Goal: Task Accomplishment & Management: Use online tool/utility

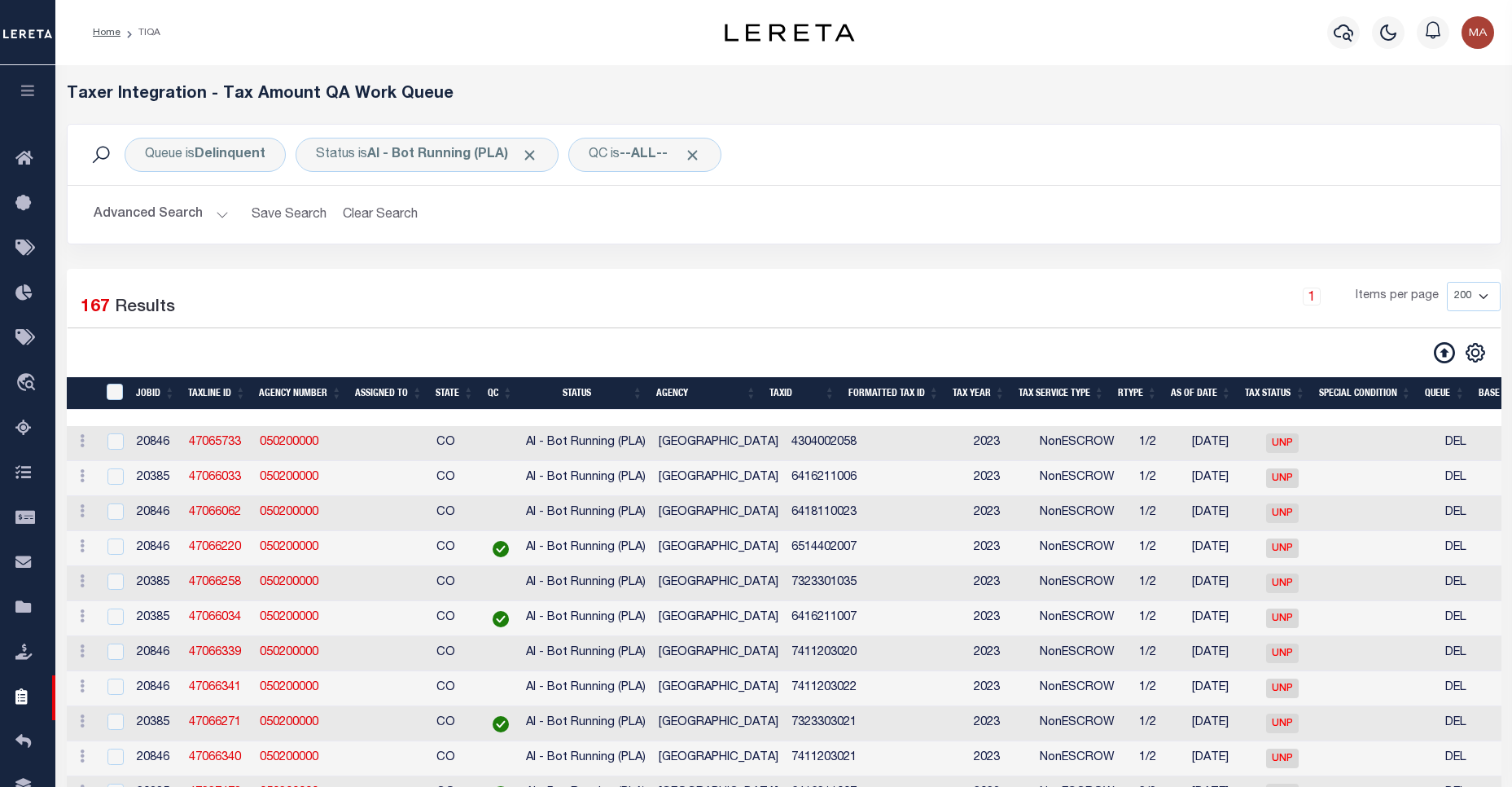
select select "200"
click at [96, 392] on th "" at bounding box center [82, 394] width 30 height 34
click at [112, 392] on input "TaxID" at bounding box center [115, 392] width 16 height 16
checkbox input "true"
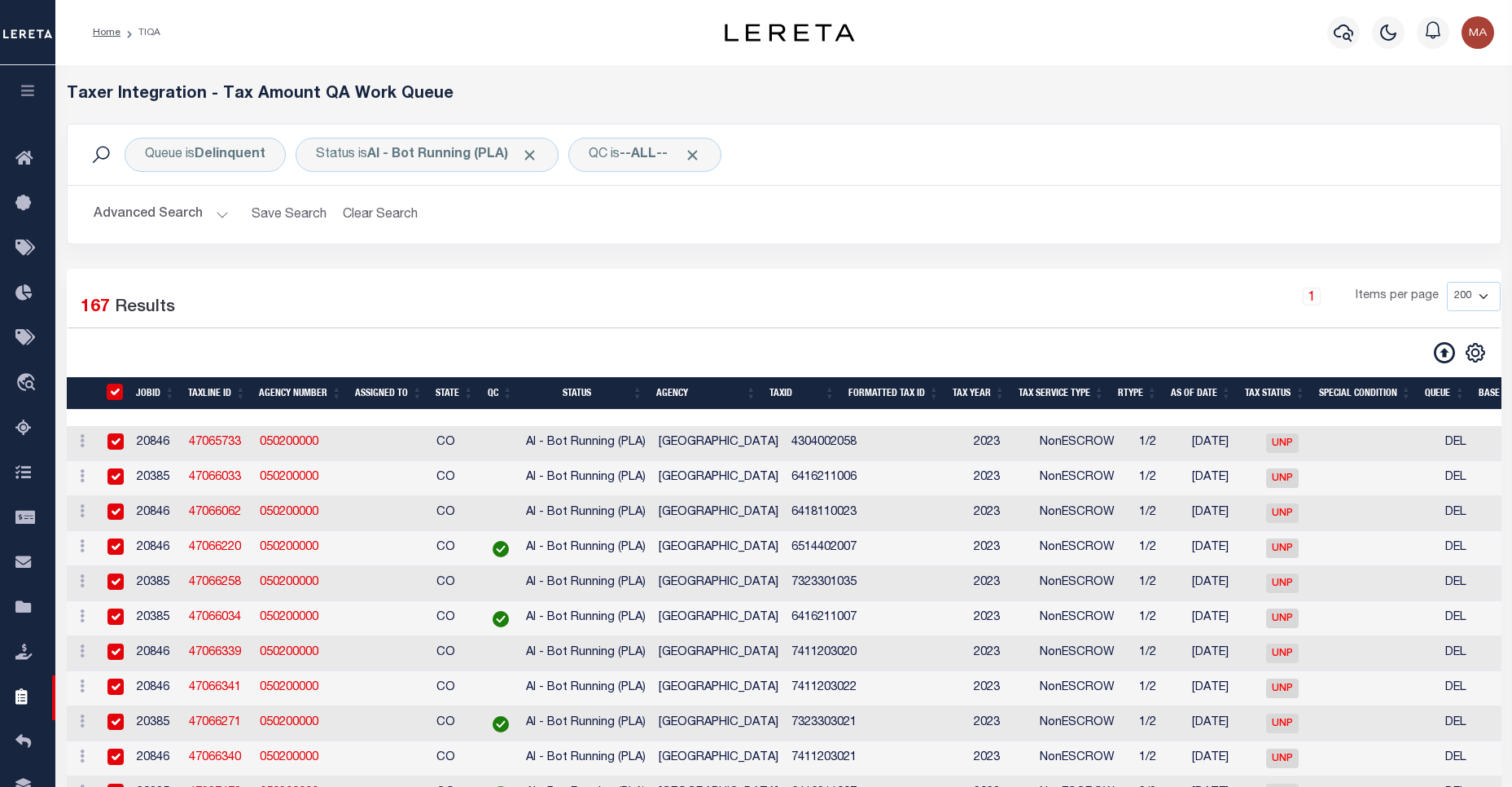
checkbox input "true"
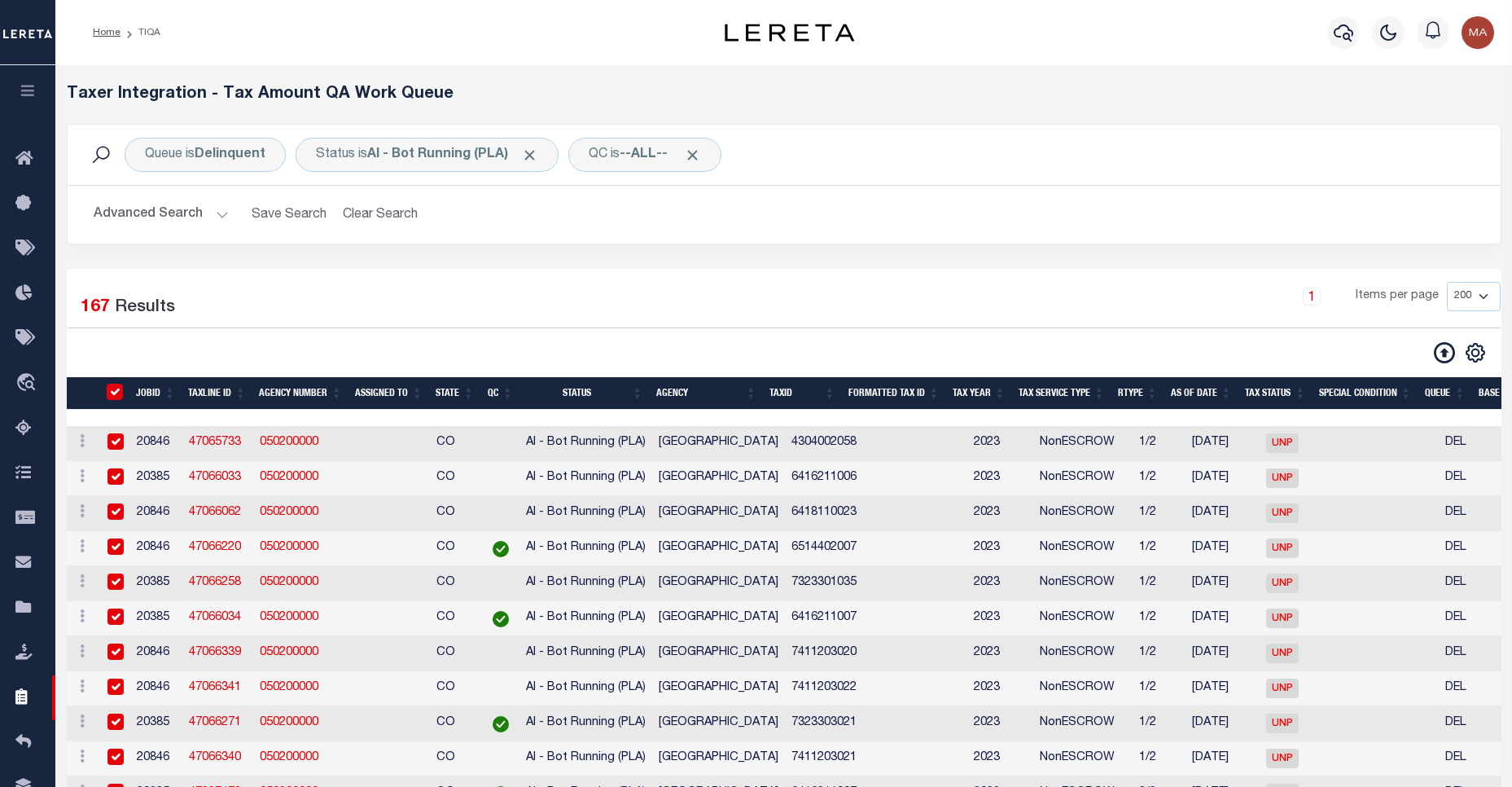
checkbox input "true"
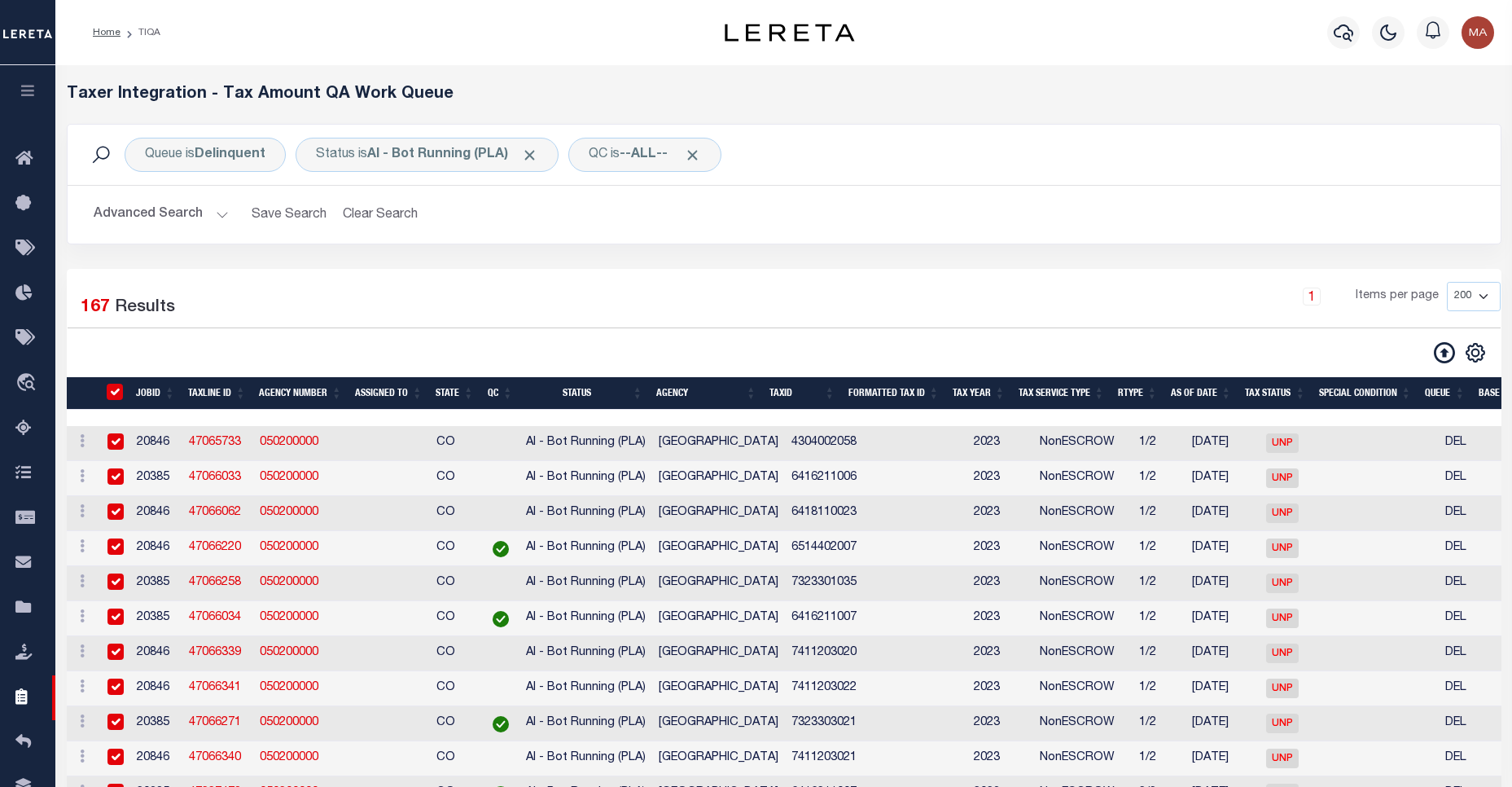
checkbox input "true"
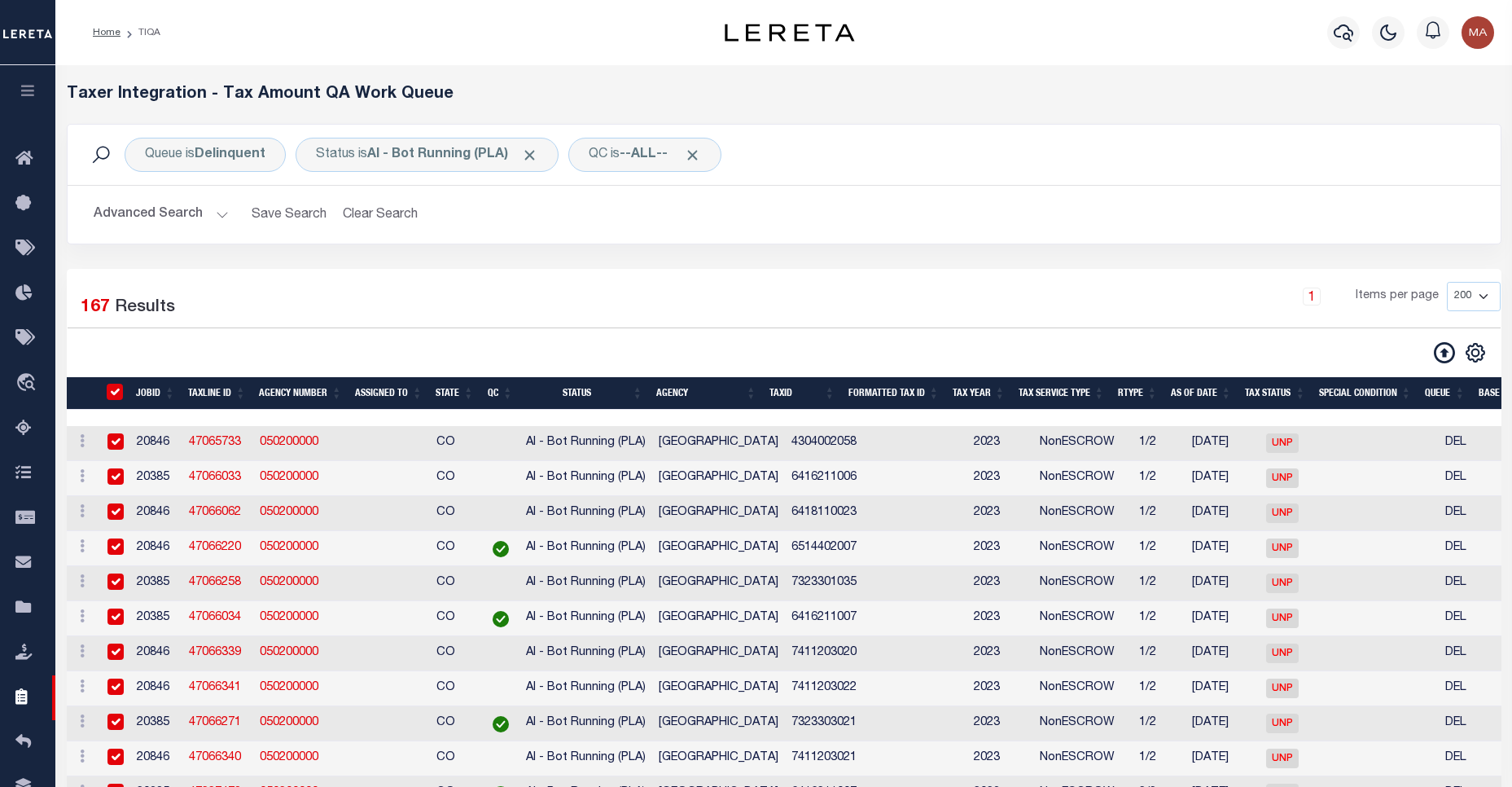
checkbox input "true"
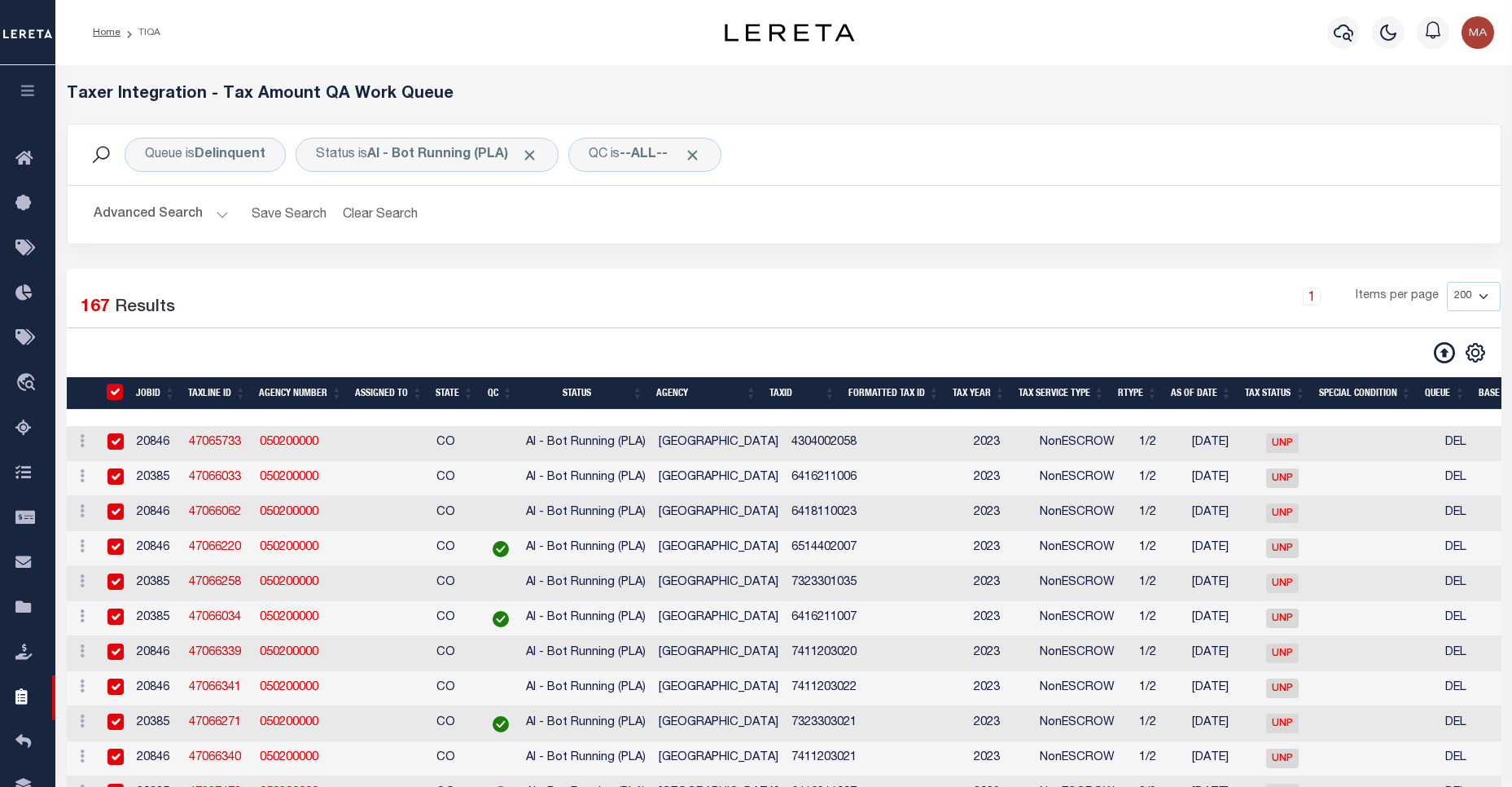
checkbox input "true"
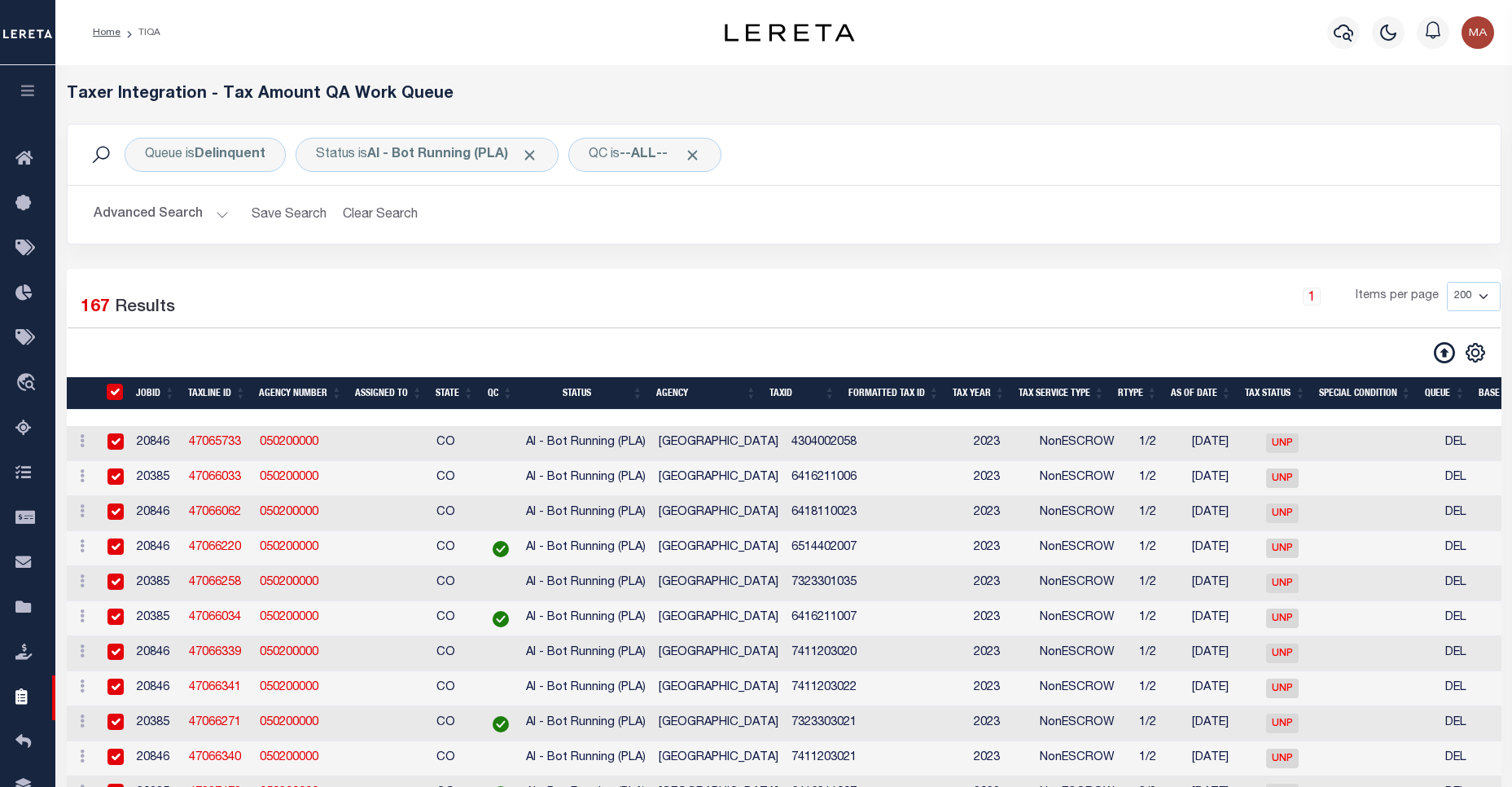
checkbox input "true"
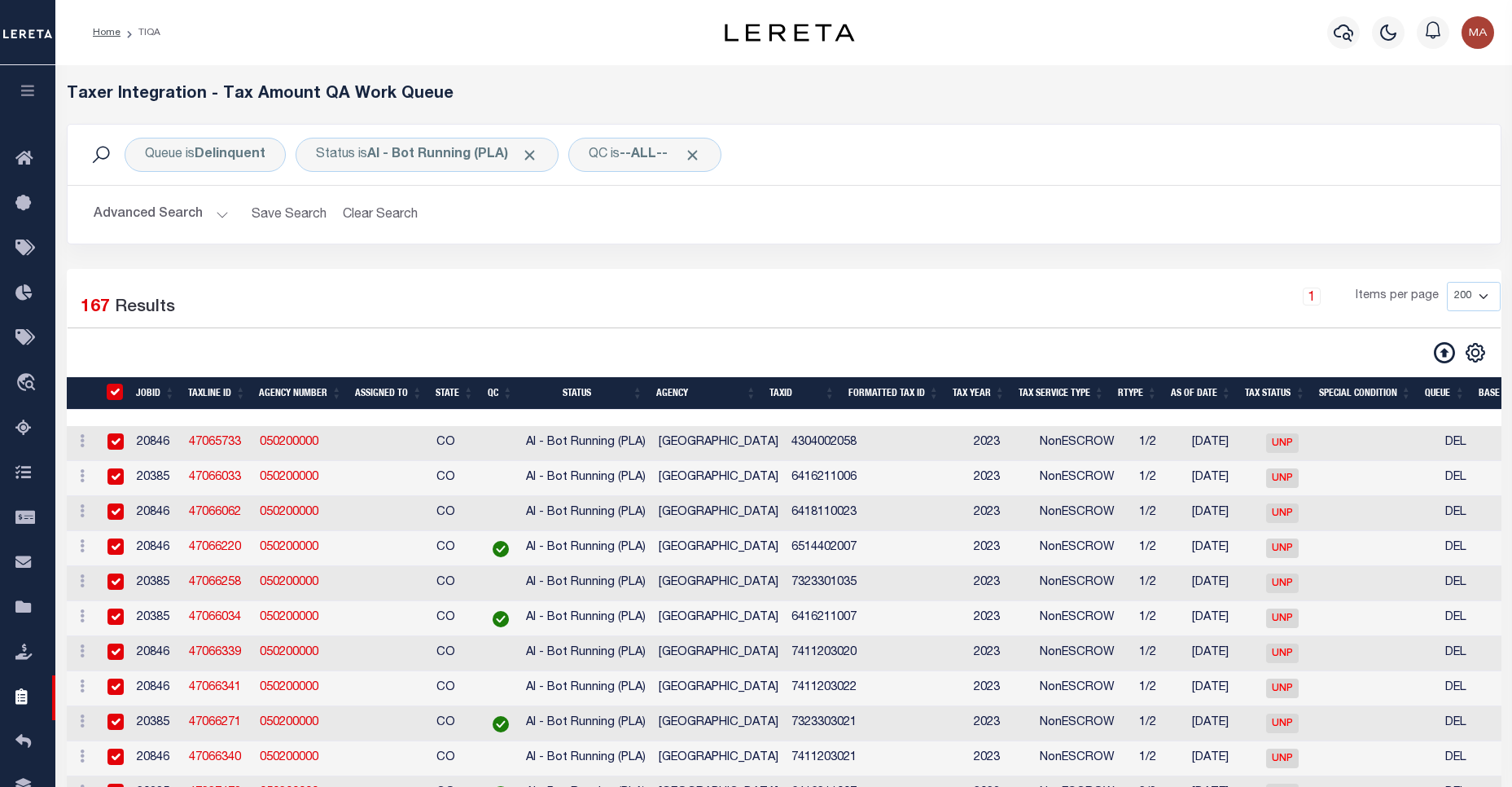
checkbox input "true"
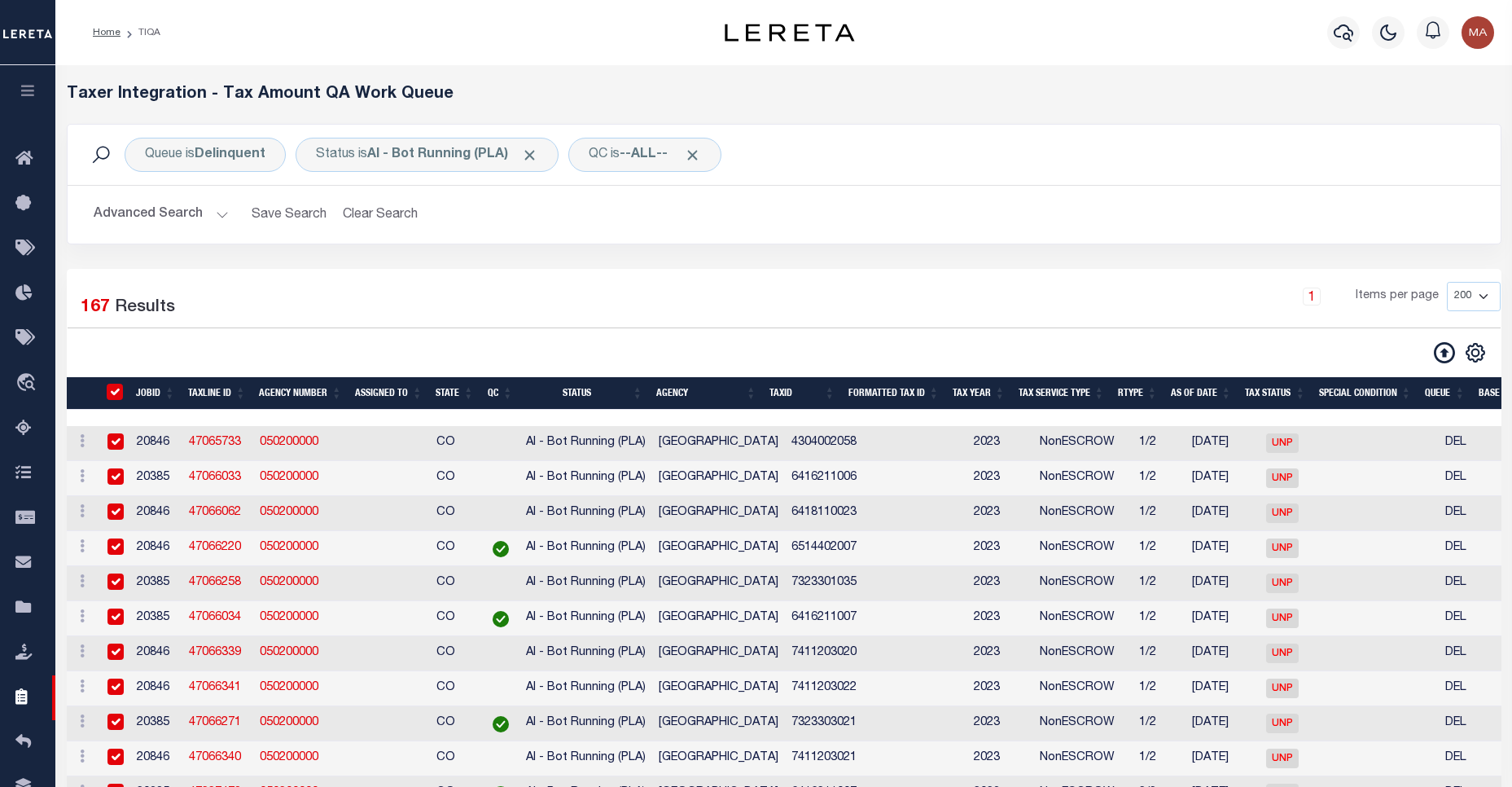
checkbox input "true"
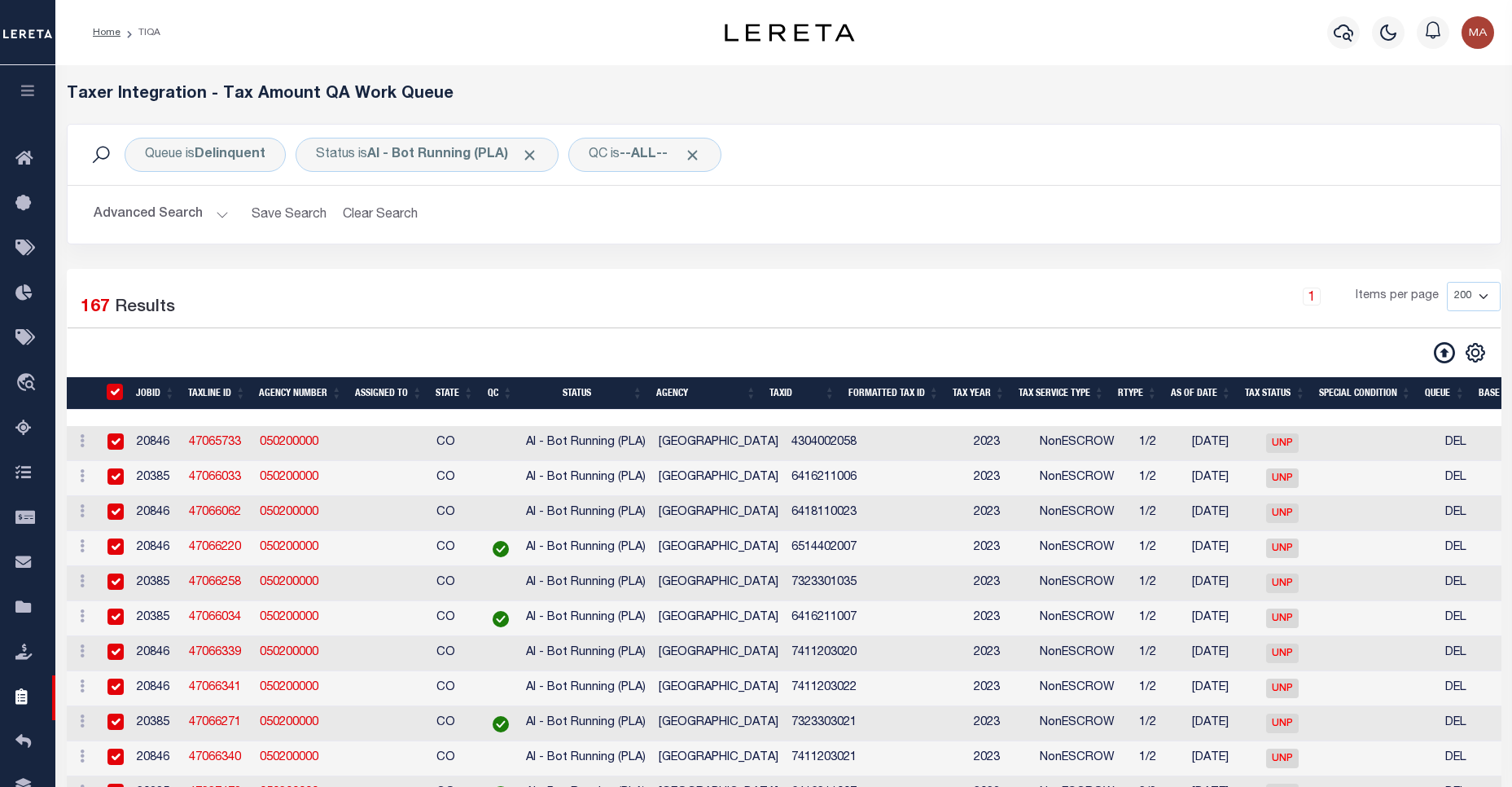
checkbox input "true"
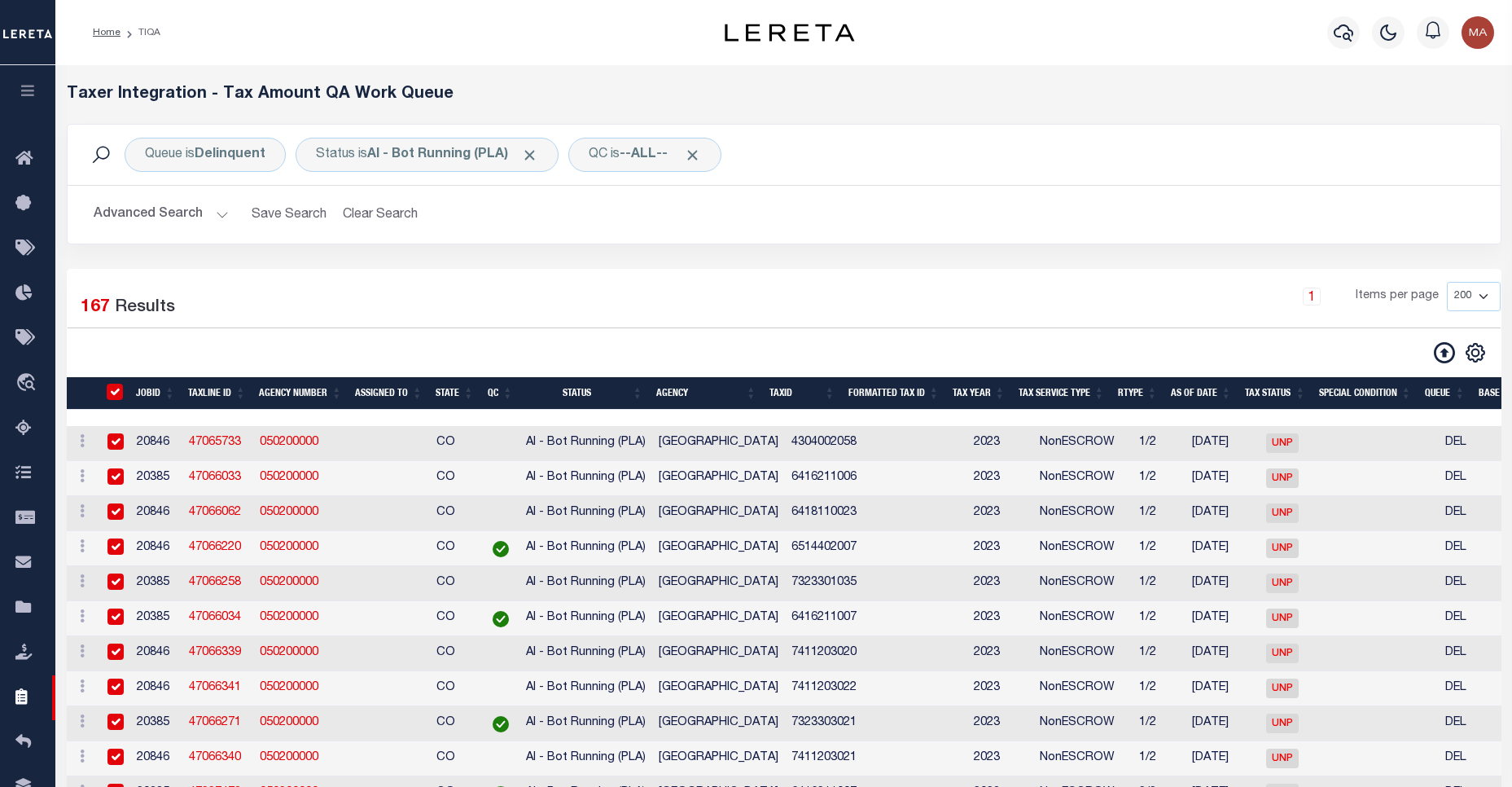
checkbox input "true"
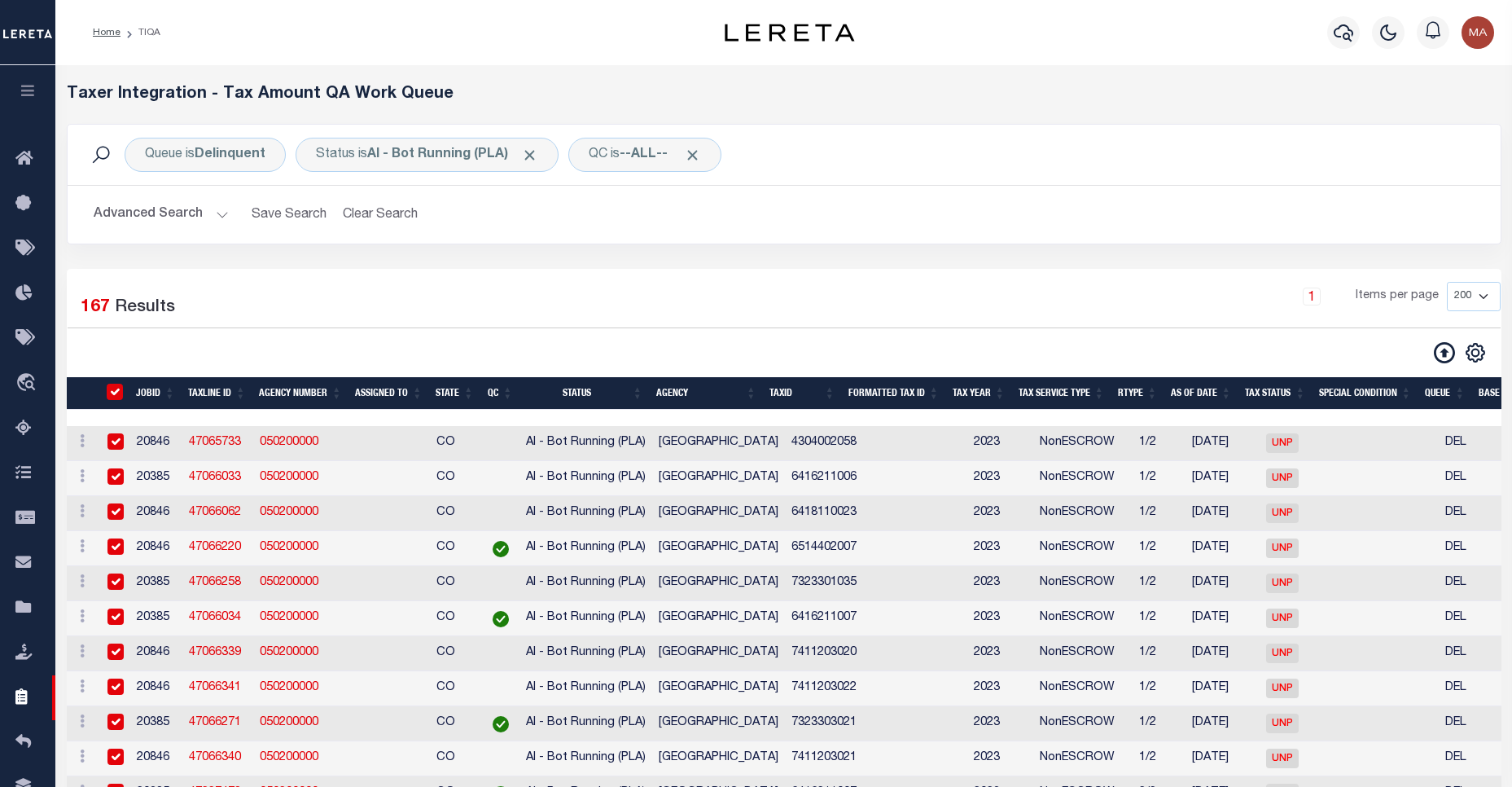
checkbox input "true"
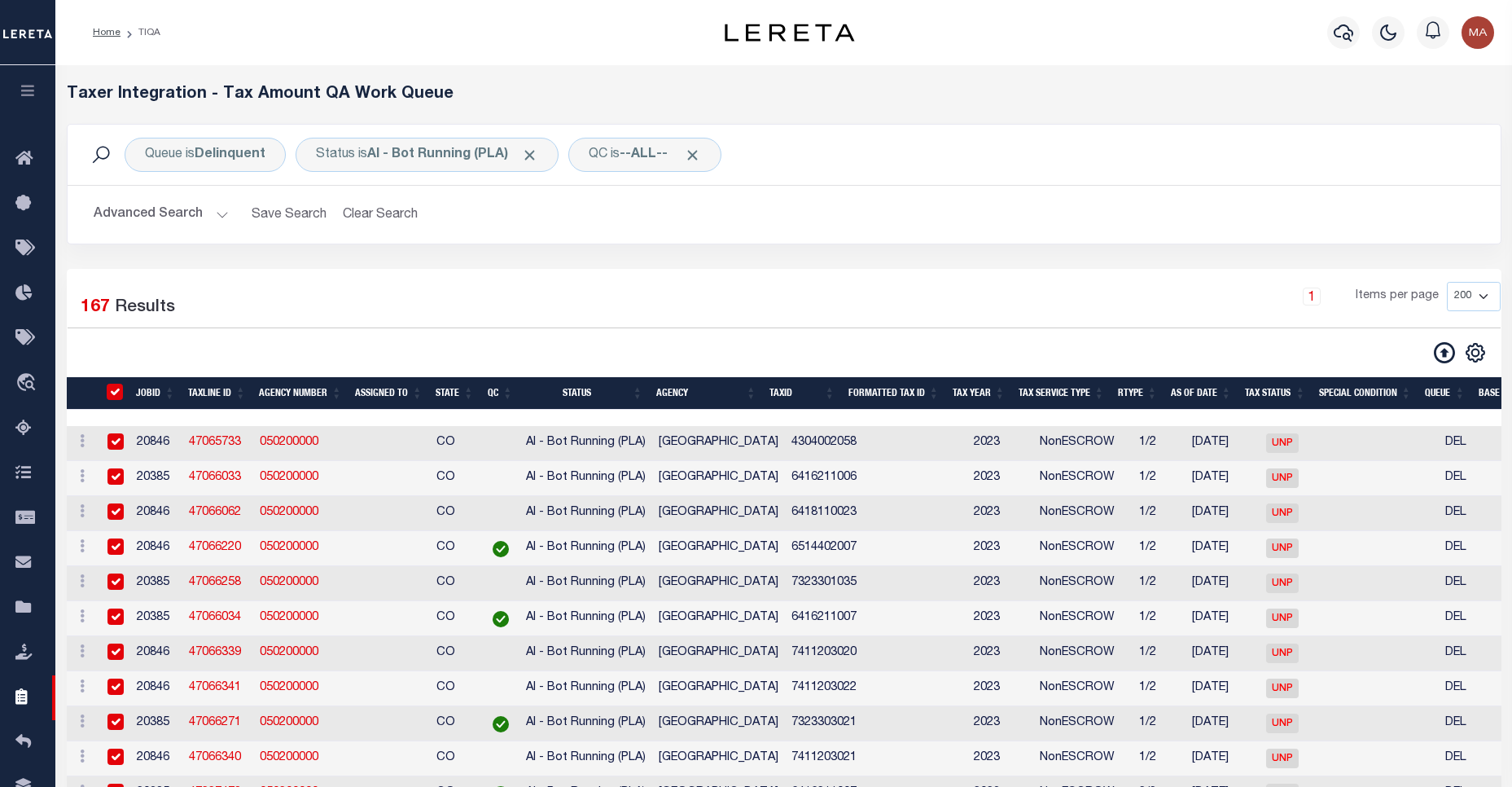
checkbox input "true"
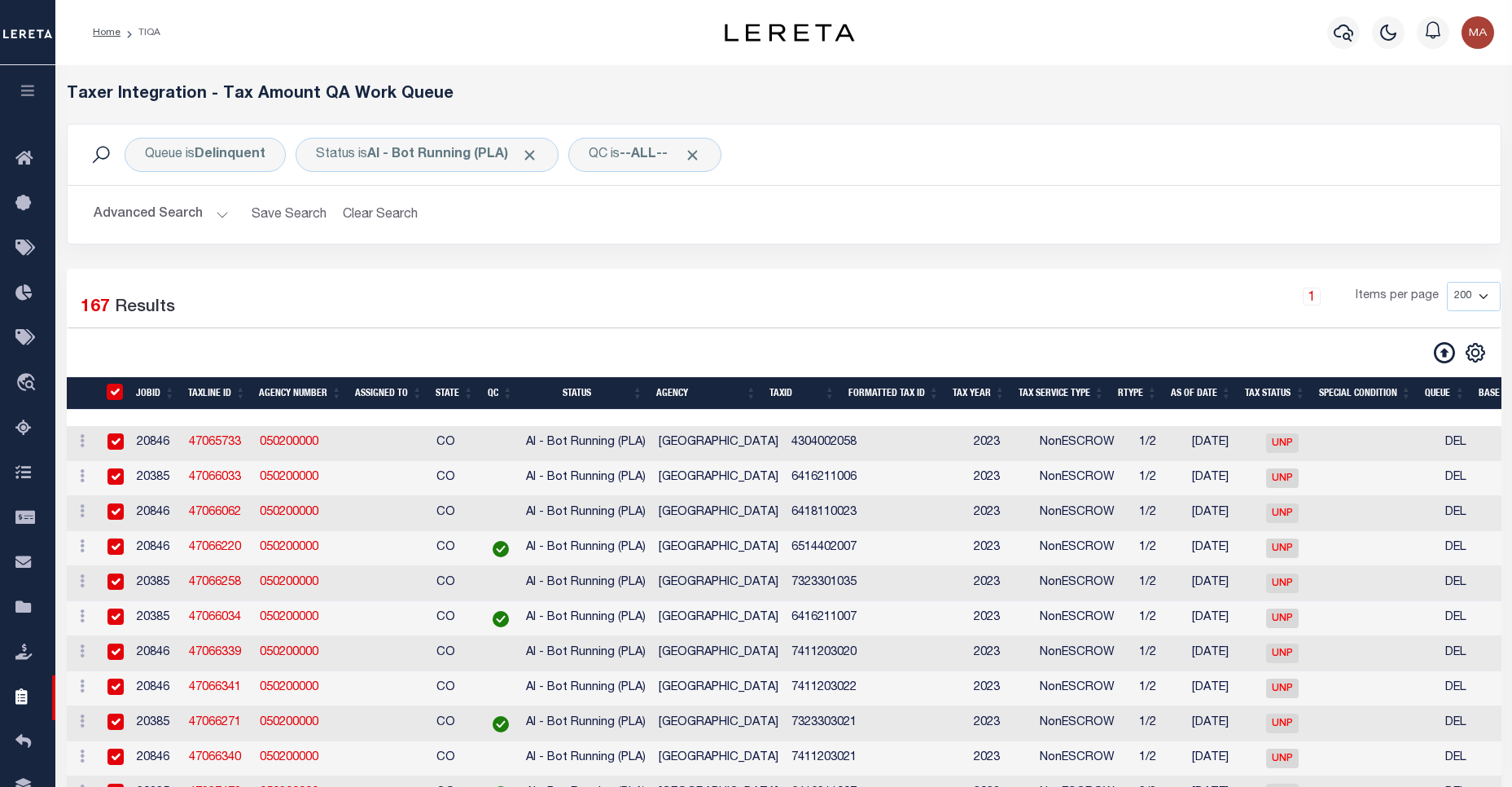
checkbox input "true"
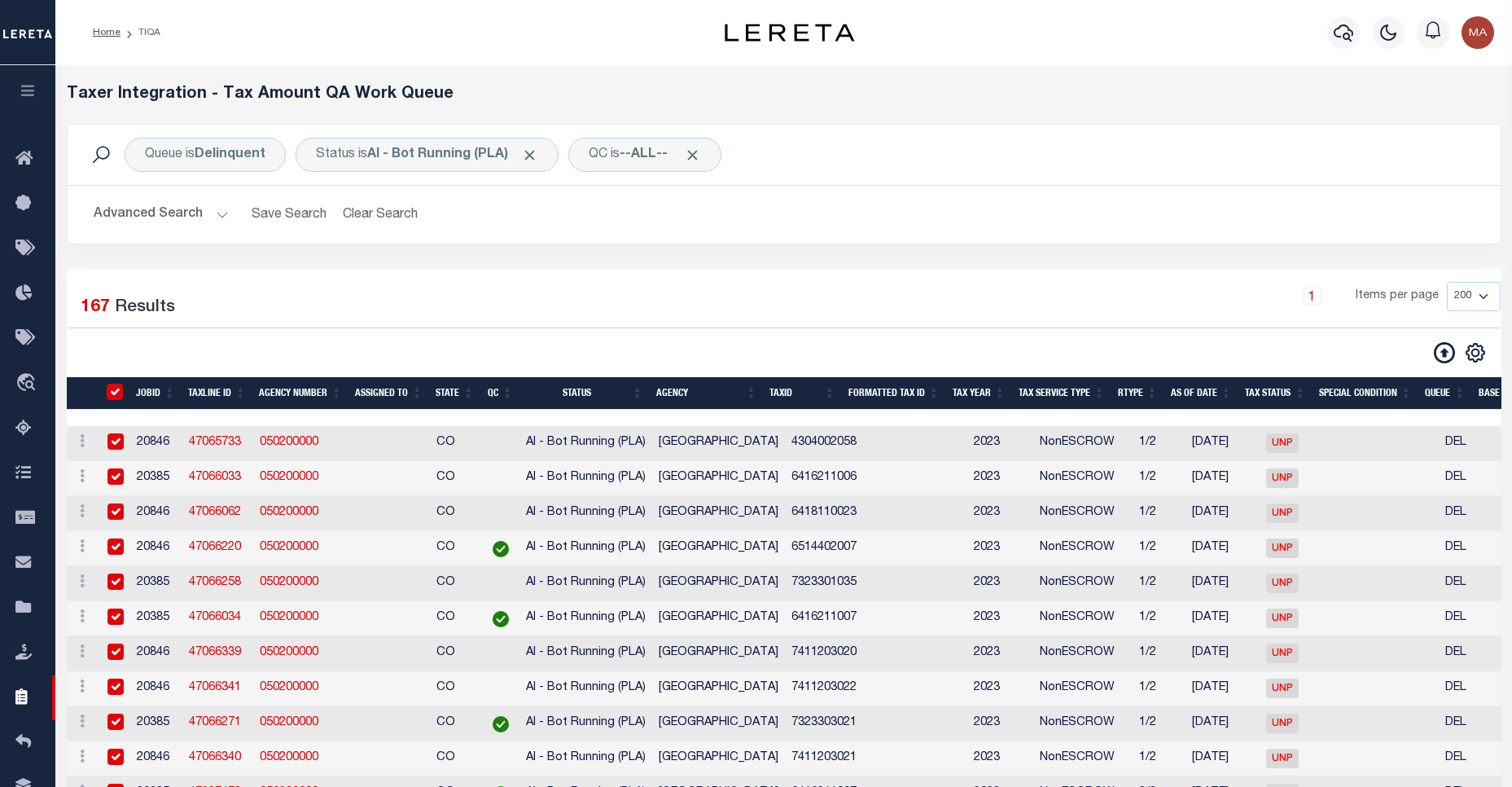
checkbox input "true"
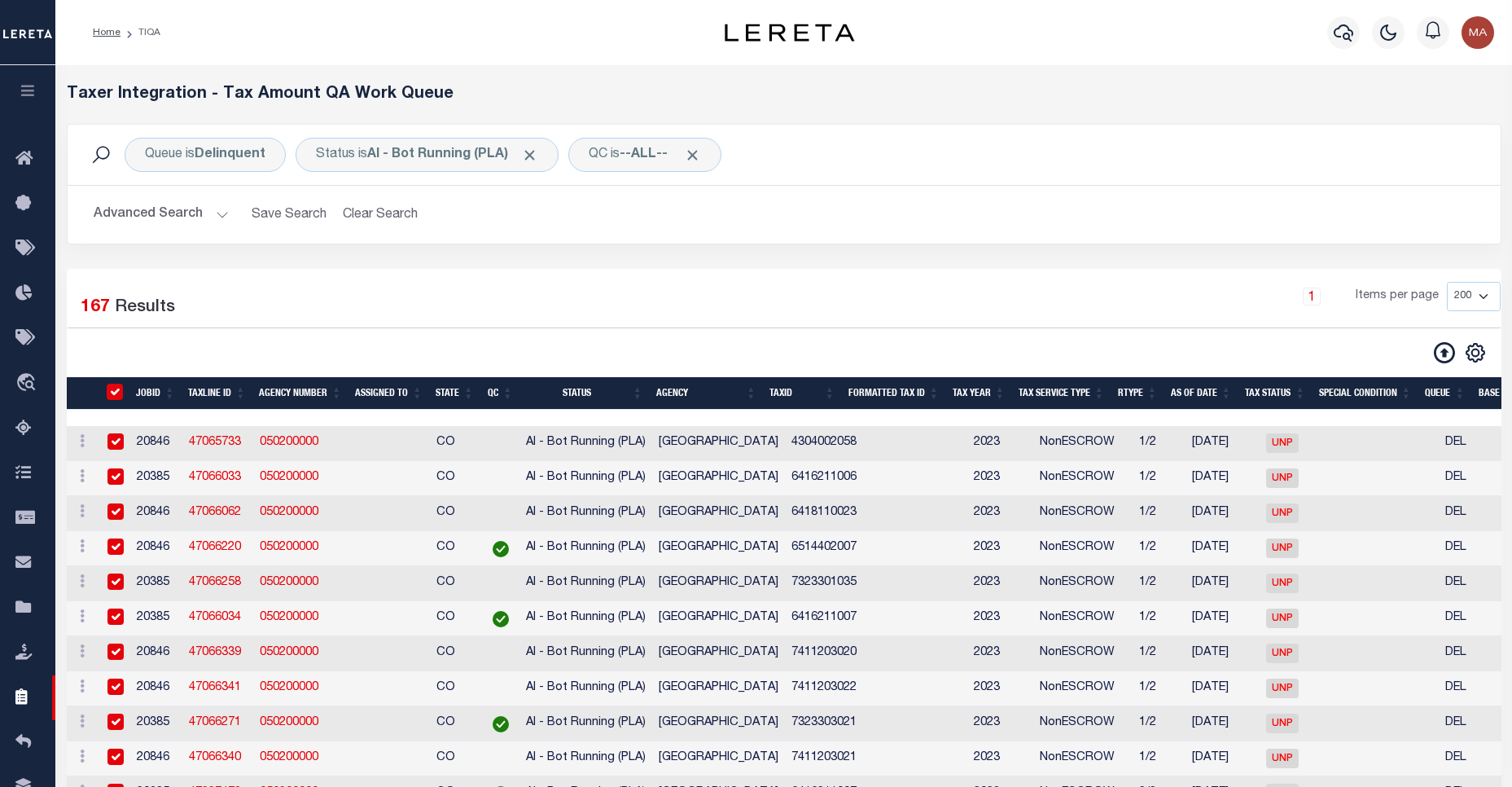
checkbox input "true"
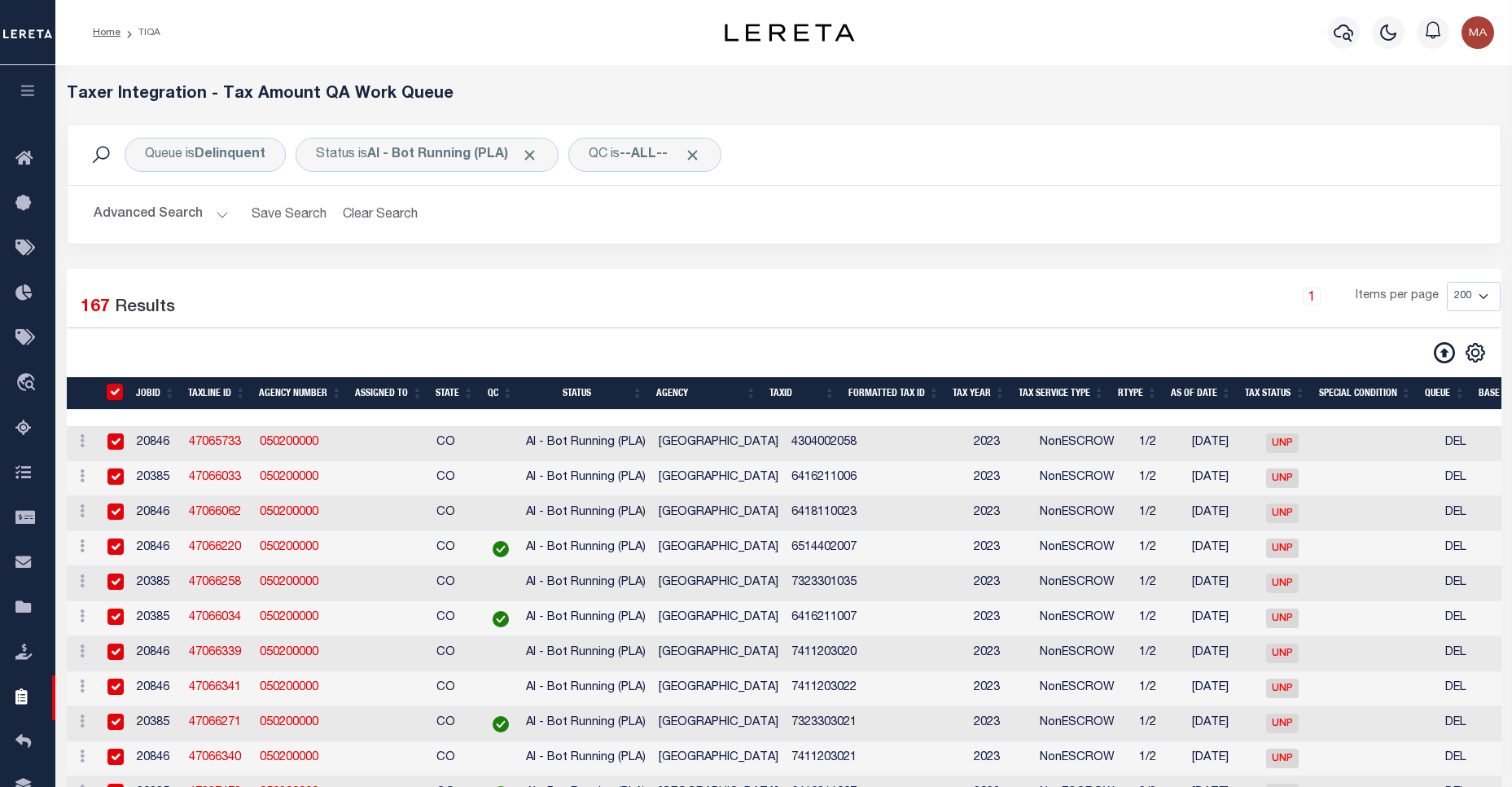
checkbox input "true"
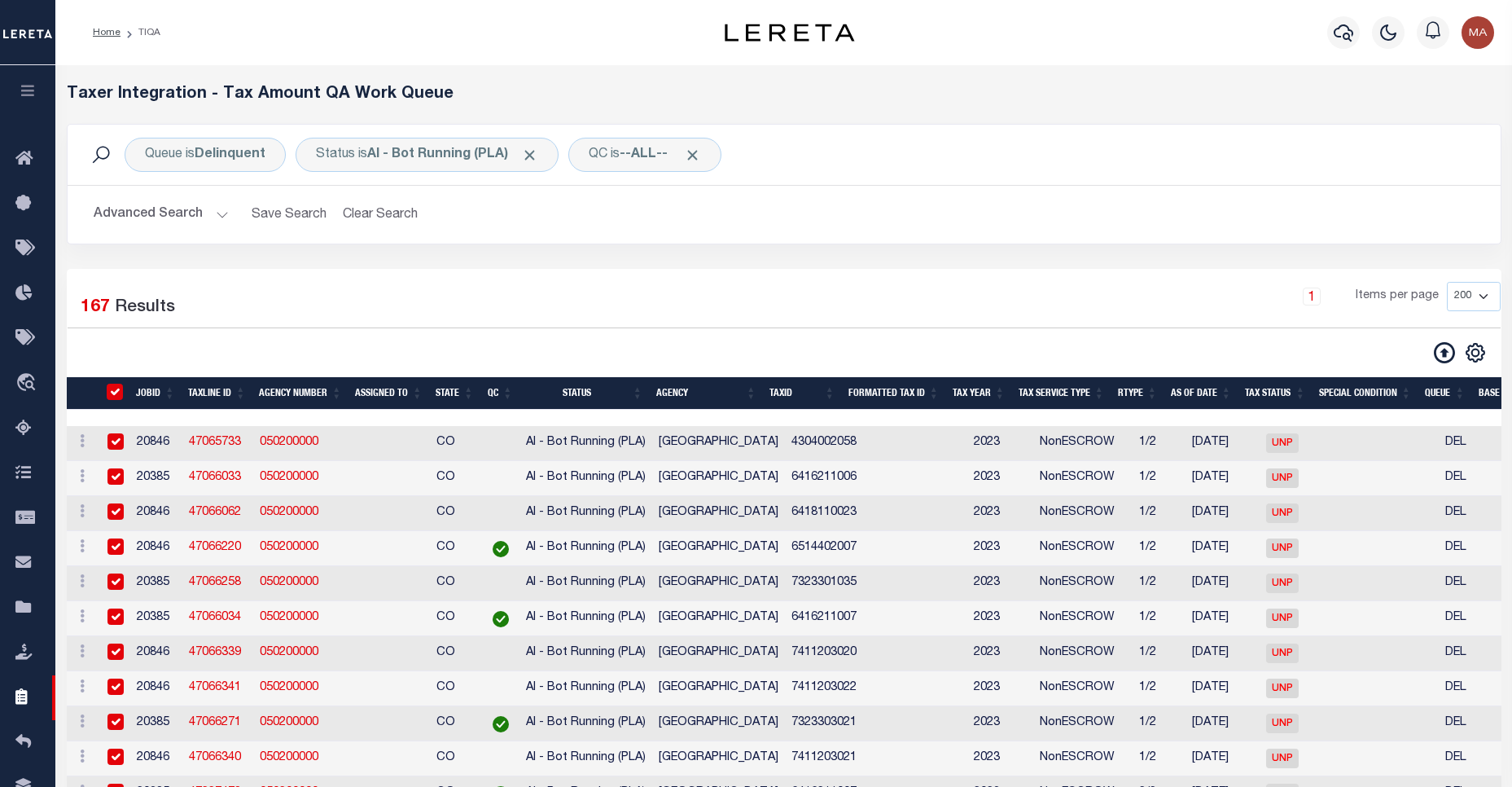
checkbox input "true"
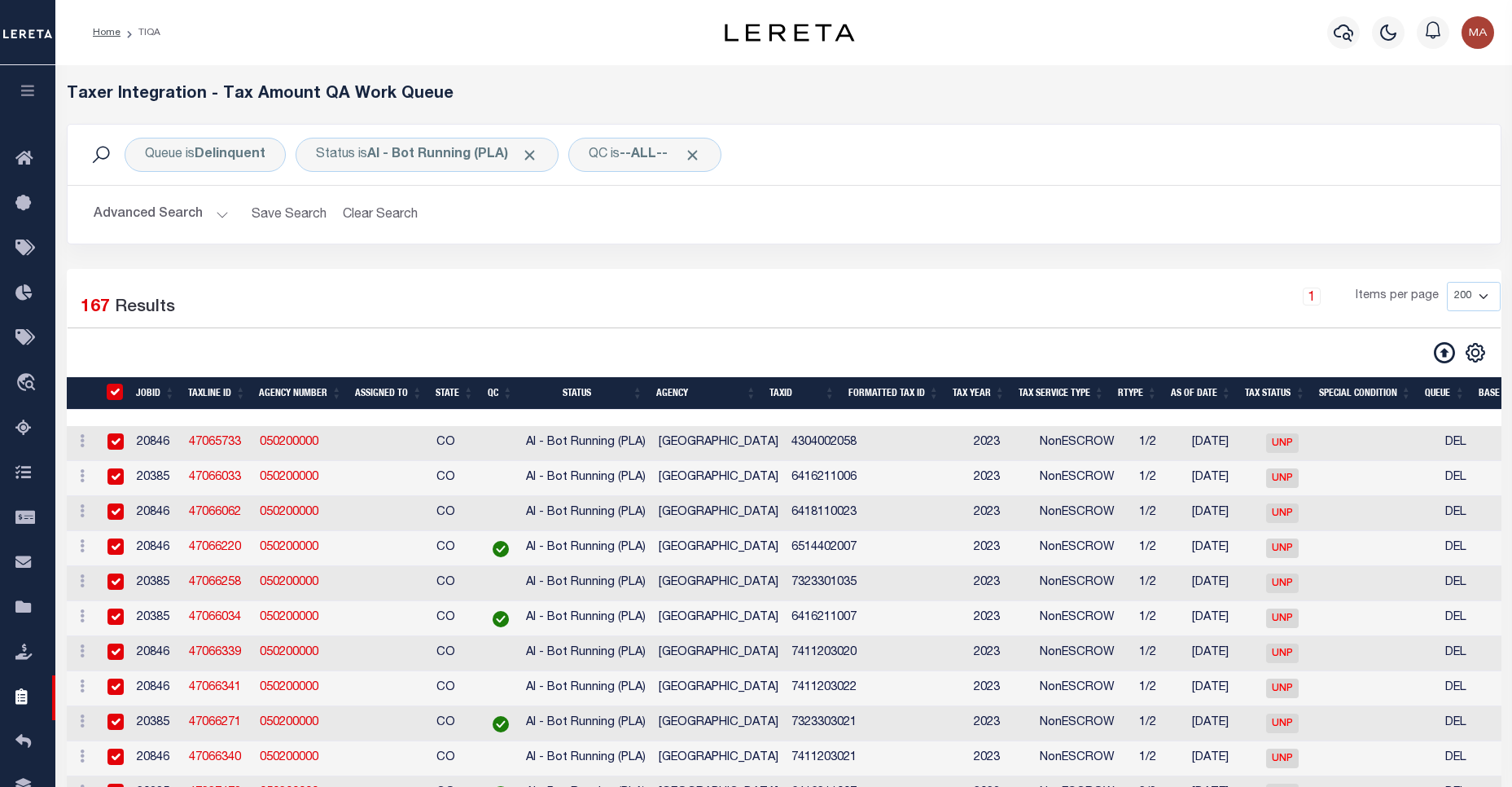
checkbox input "true"
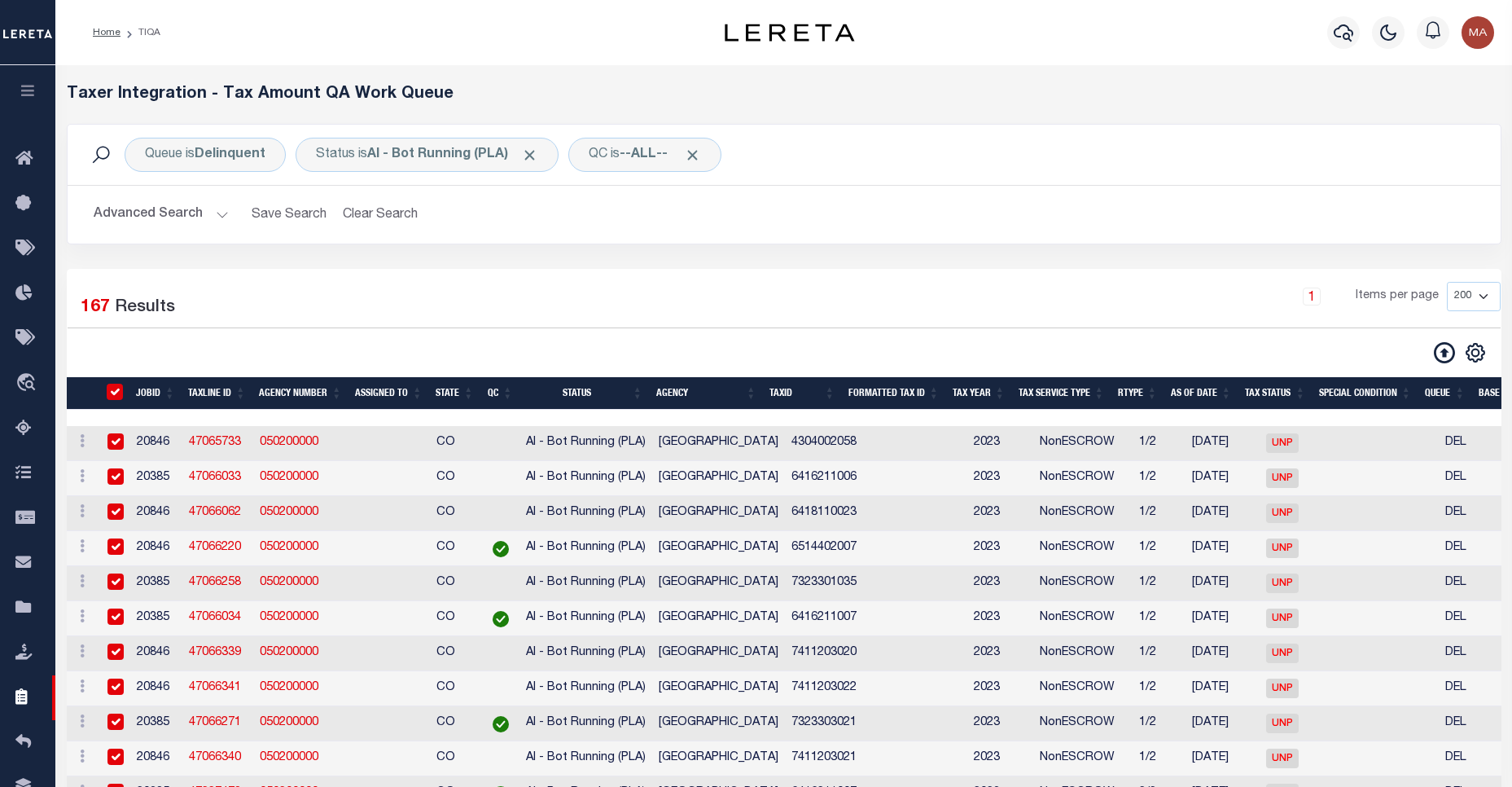
checkbox input "true"
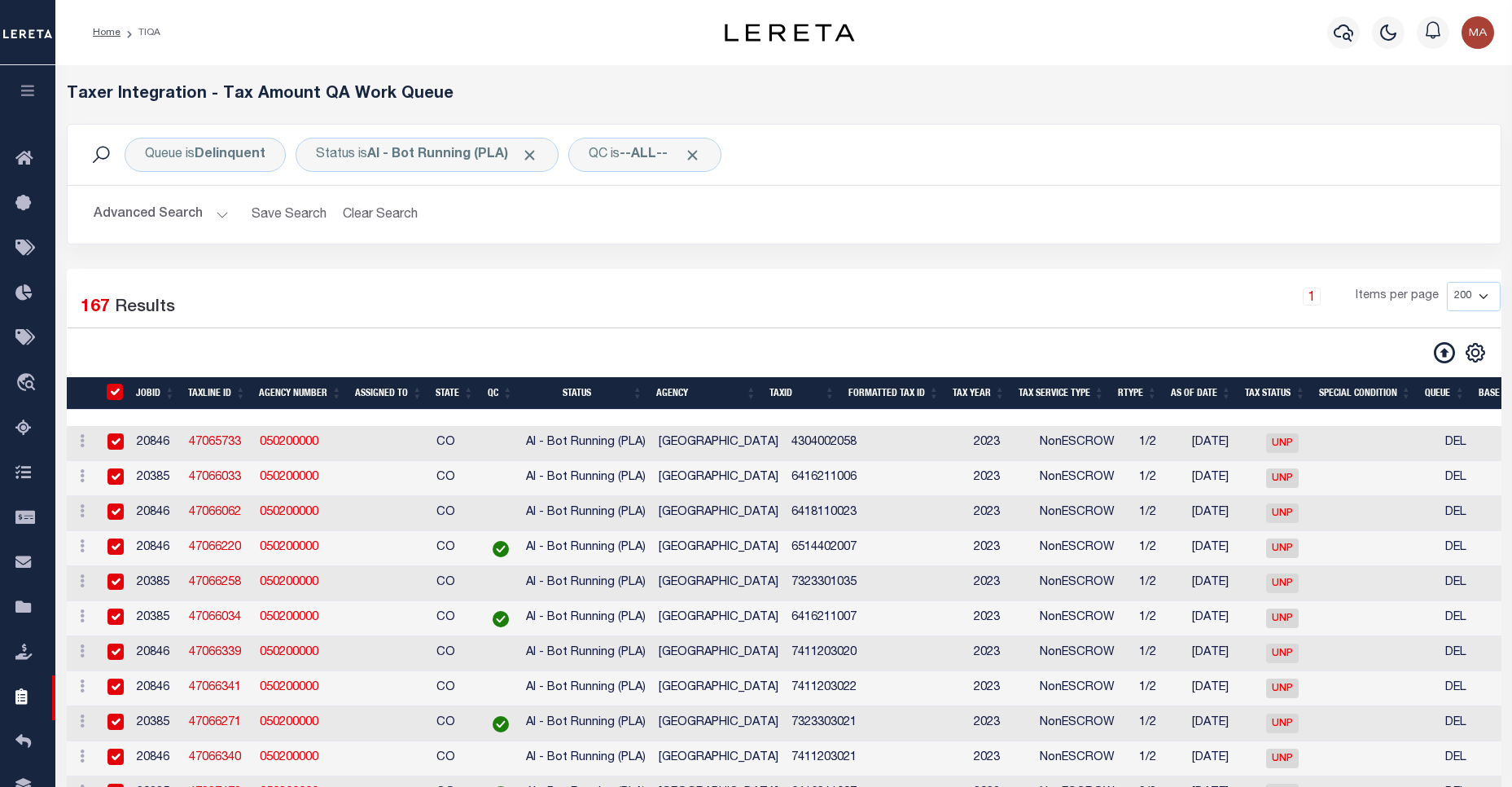
checkbox input "true"
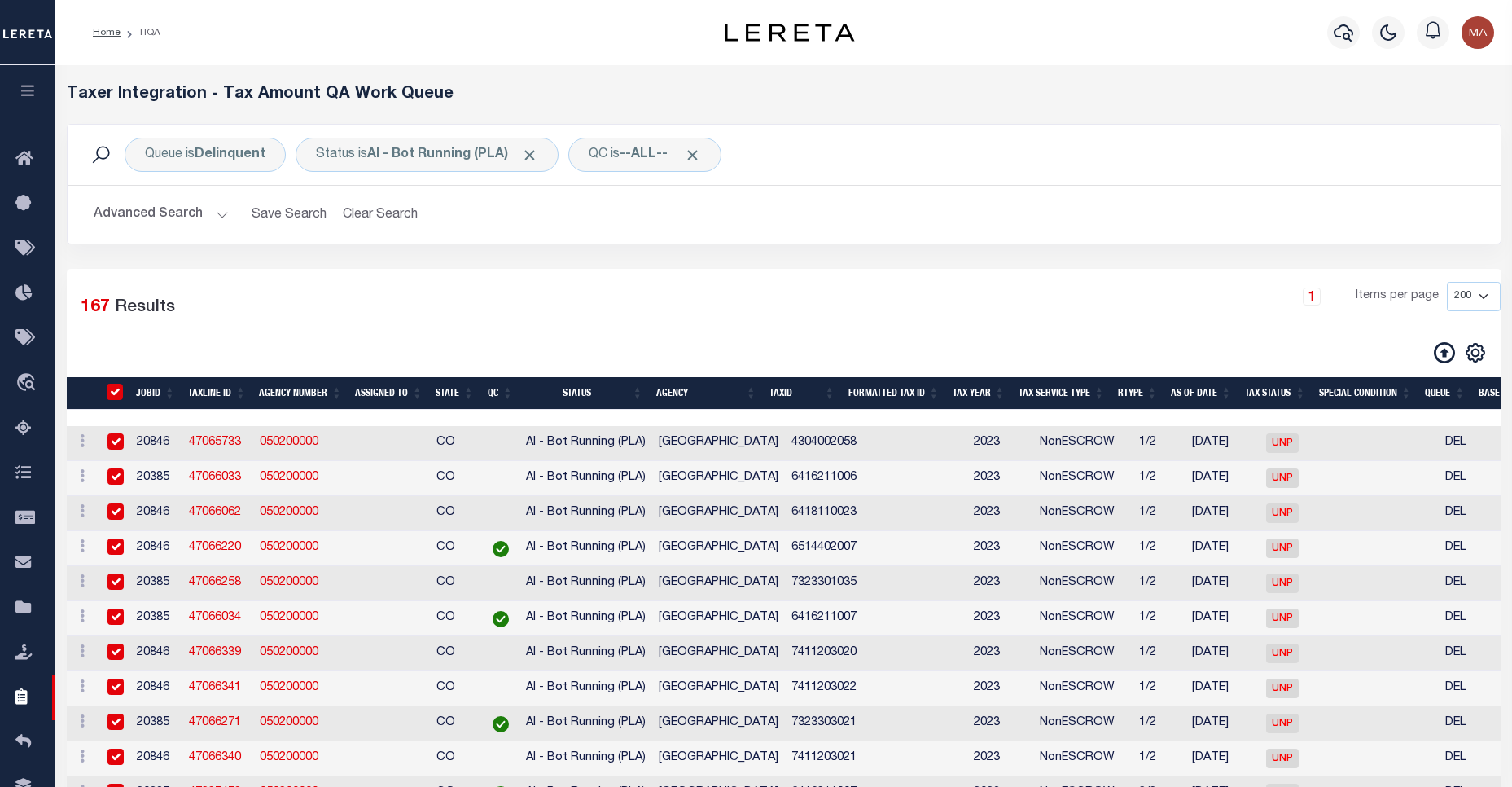
checkbox input "true"
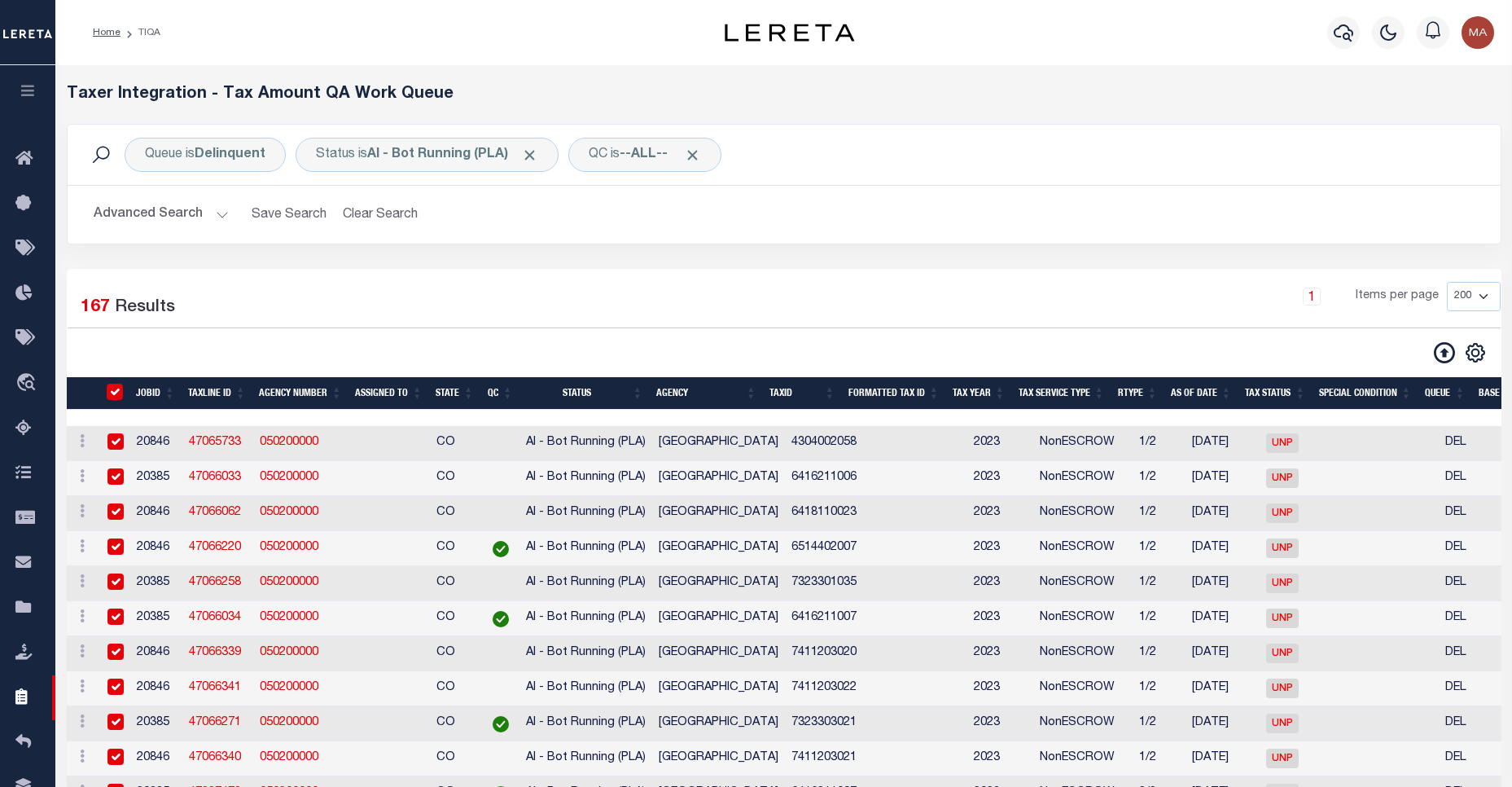
checkbox input "true"
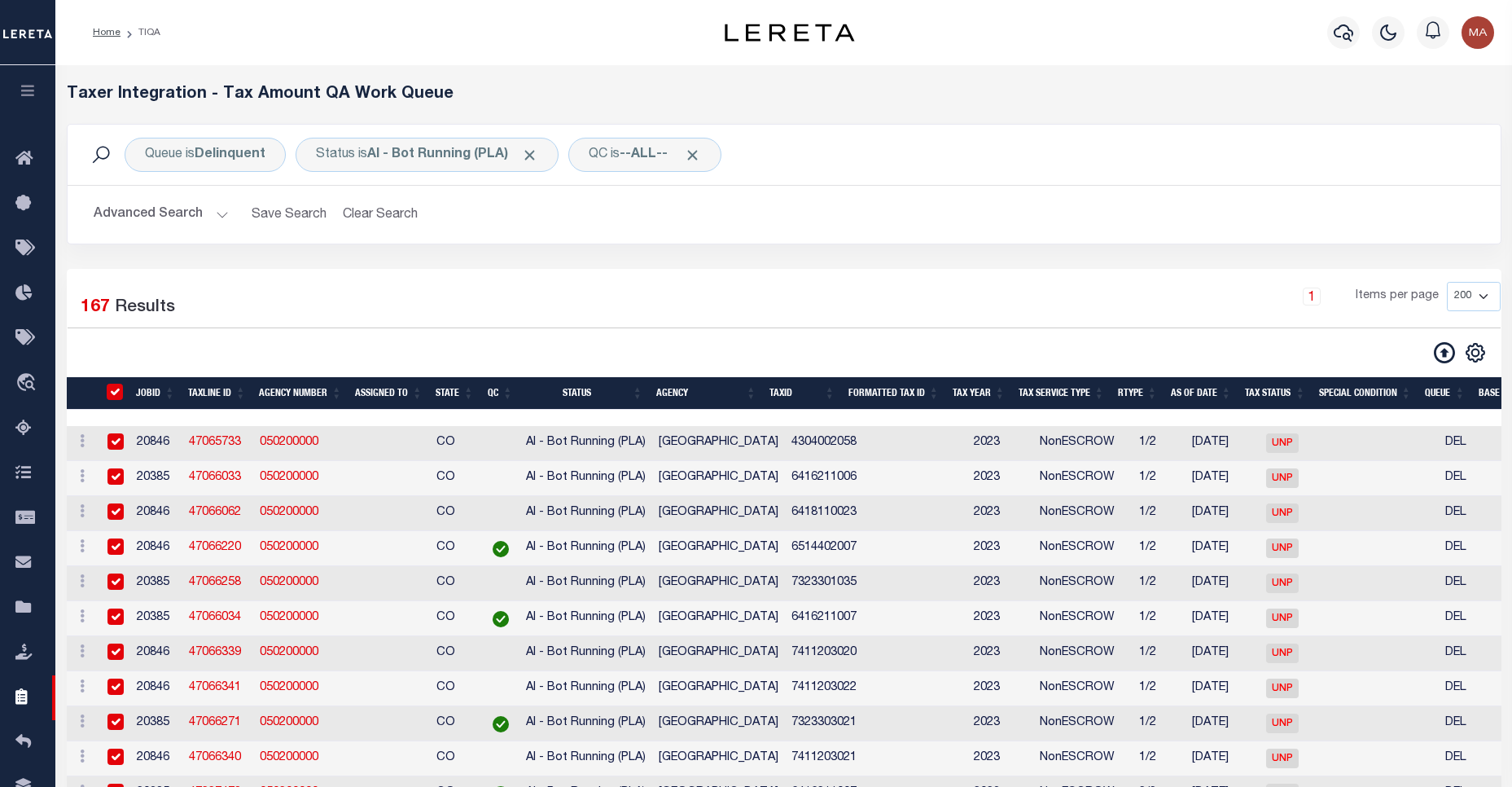
checkbox input "true"
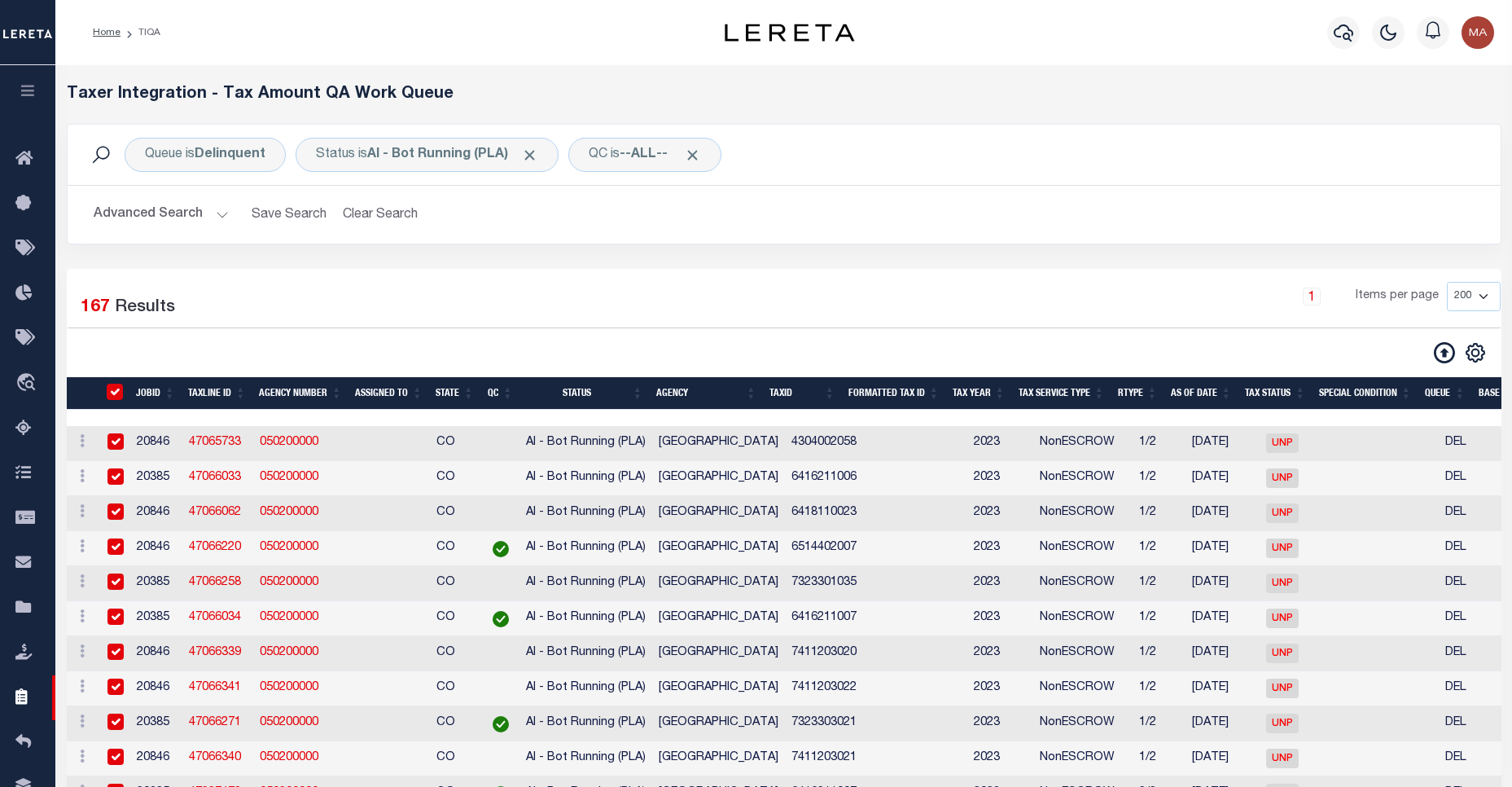
checkbox input "true"
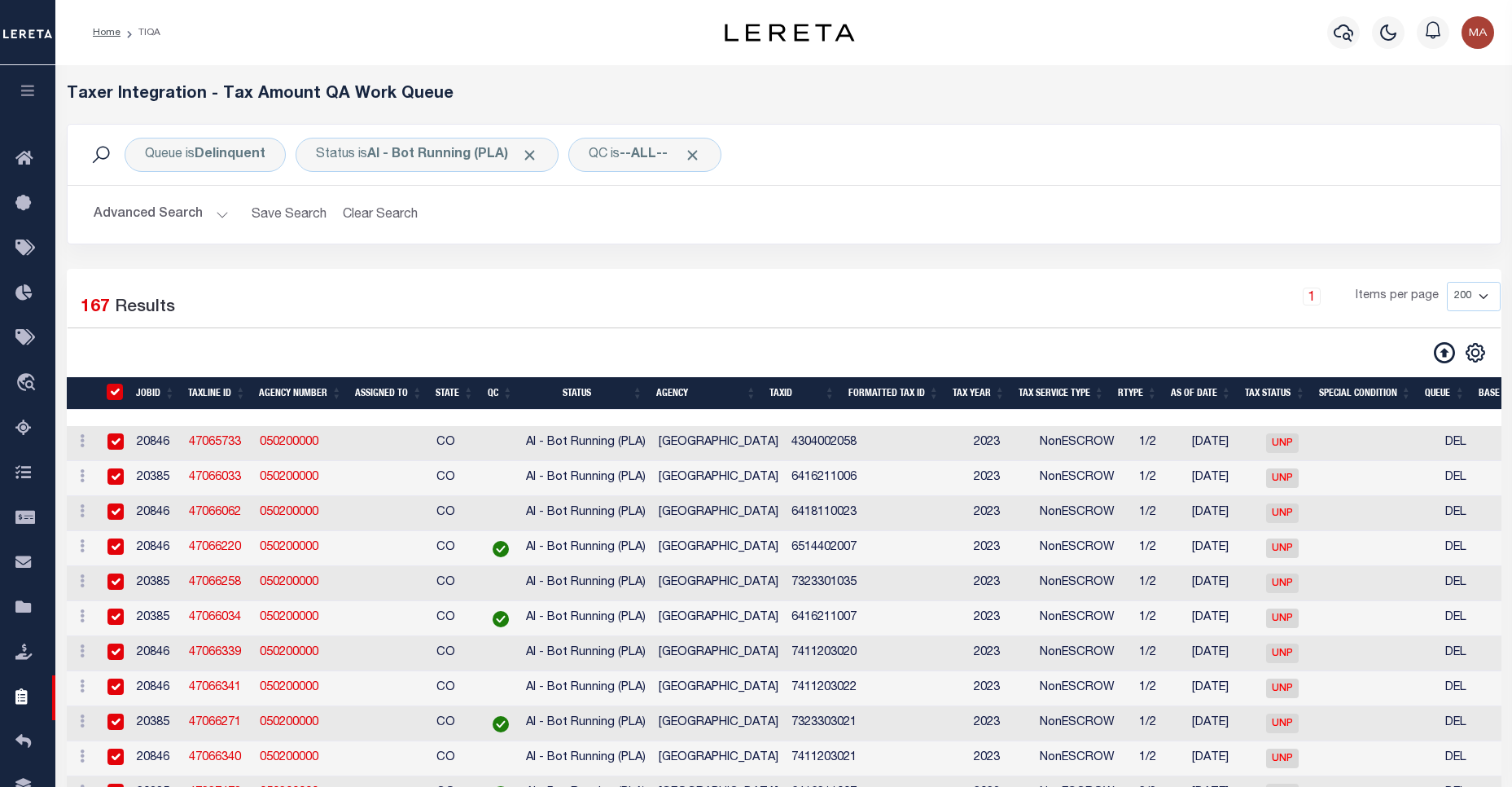
checkbox input "true"
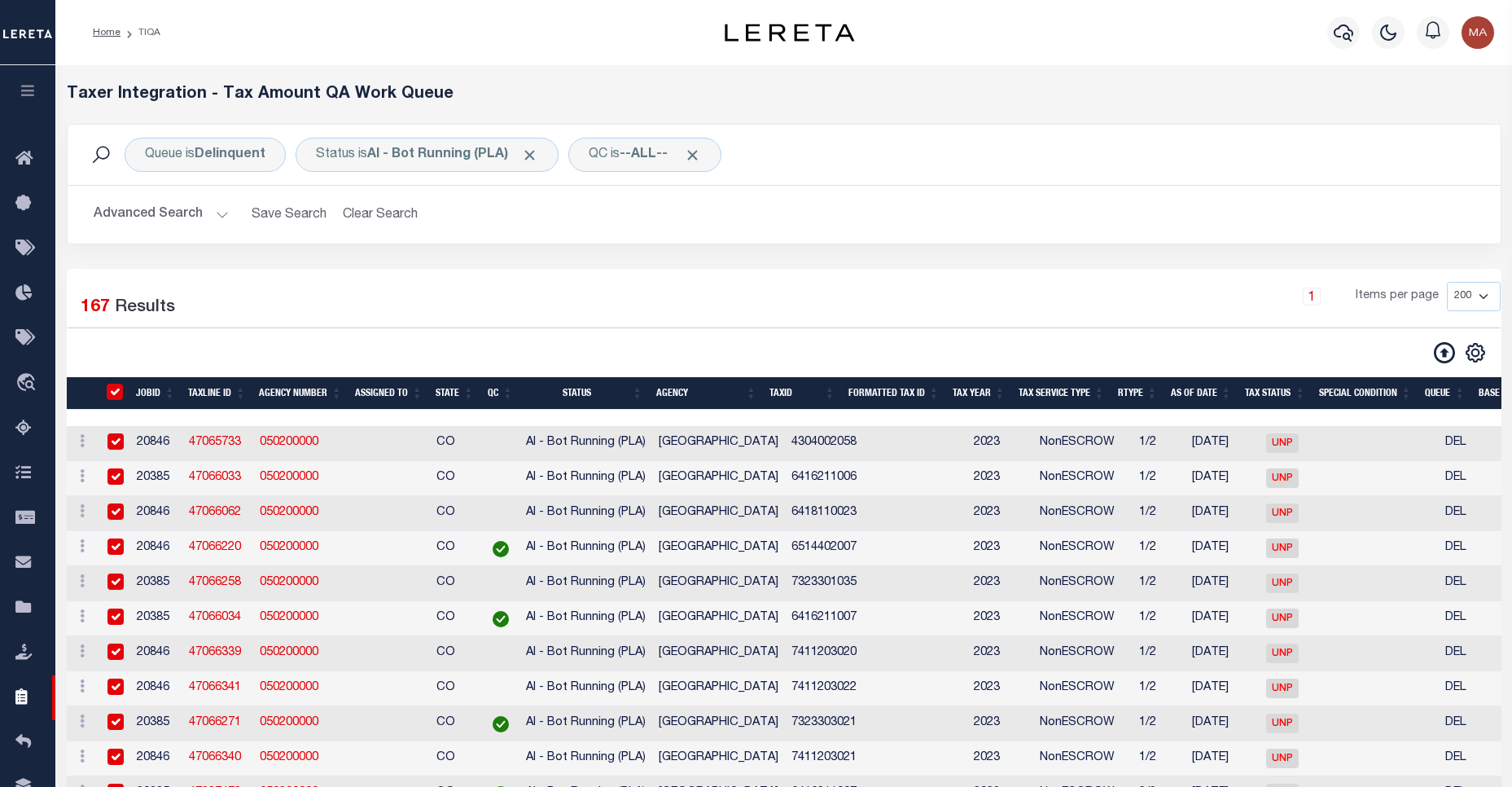
checkbox input "true"
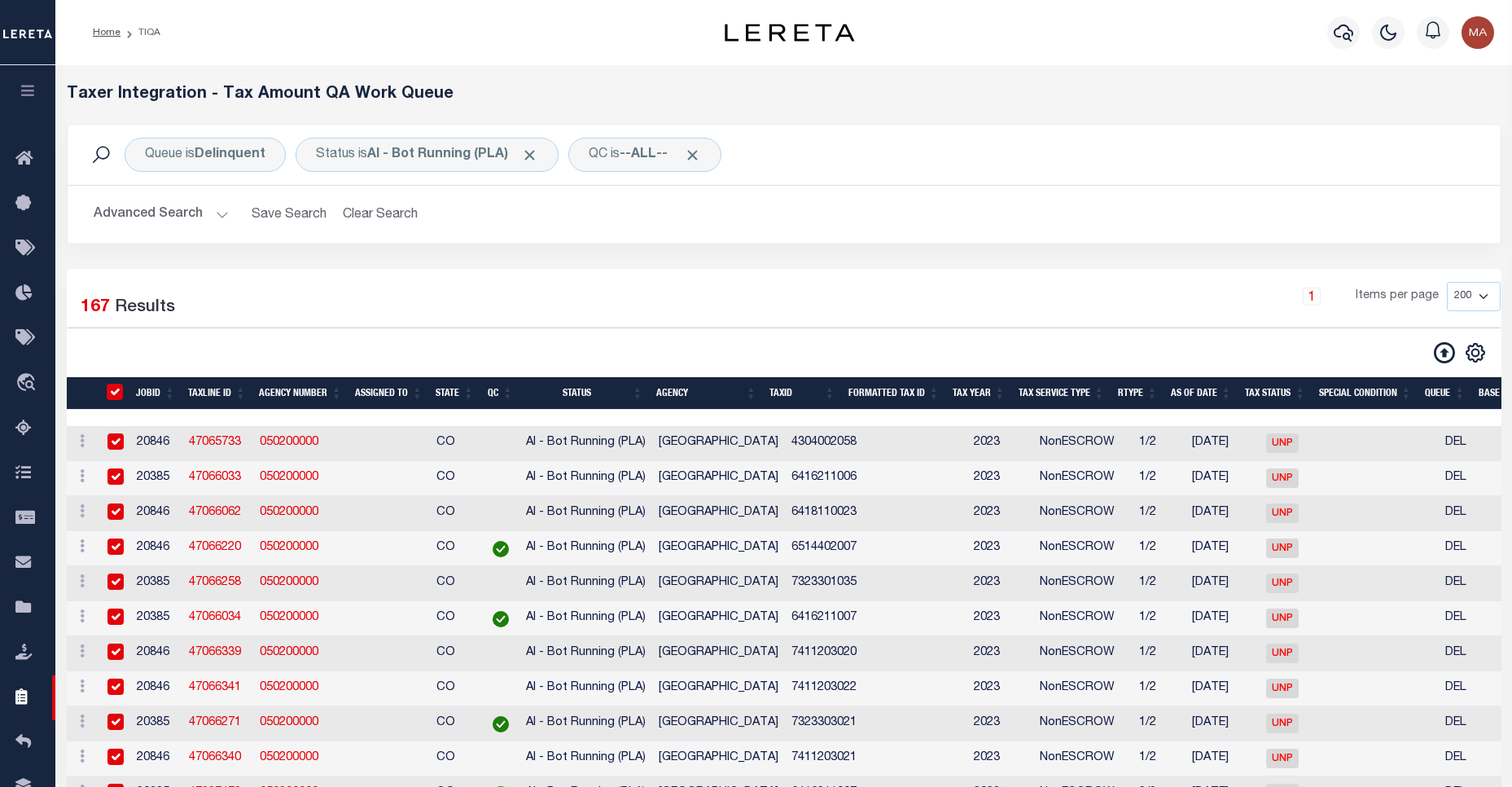
checkbox input "true"
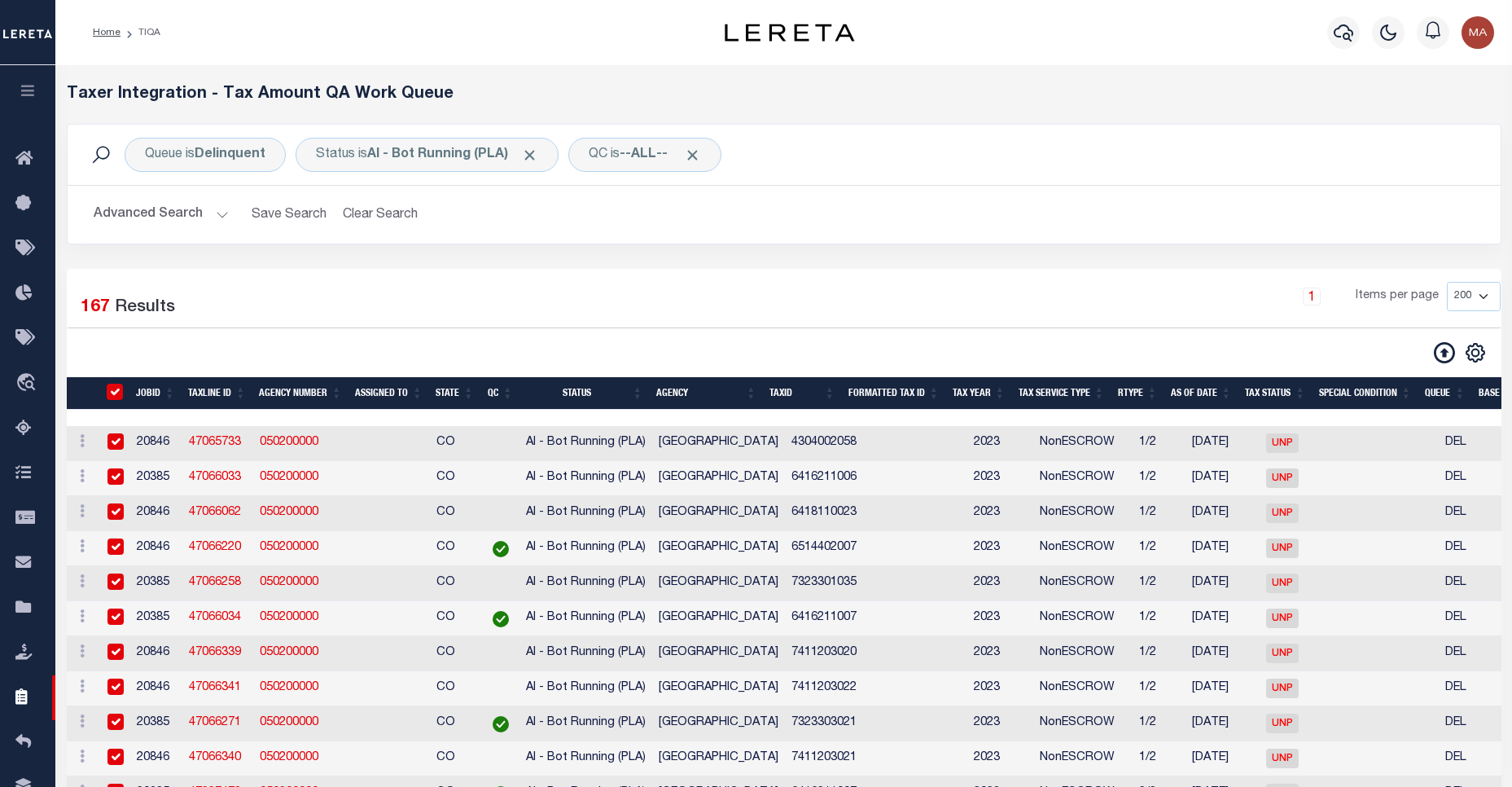
checkbox input "true"
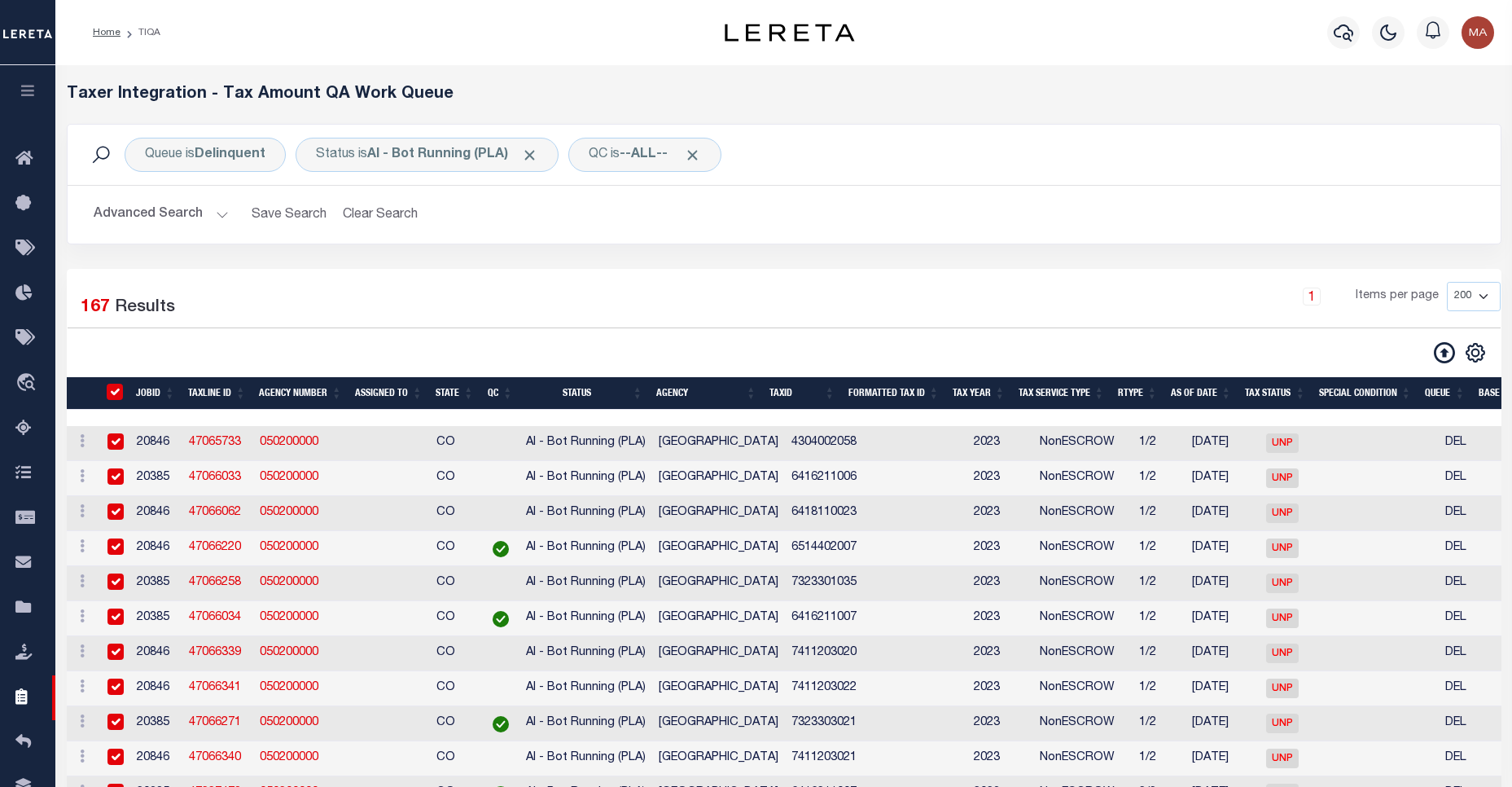
checkbox input "true"
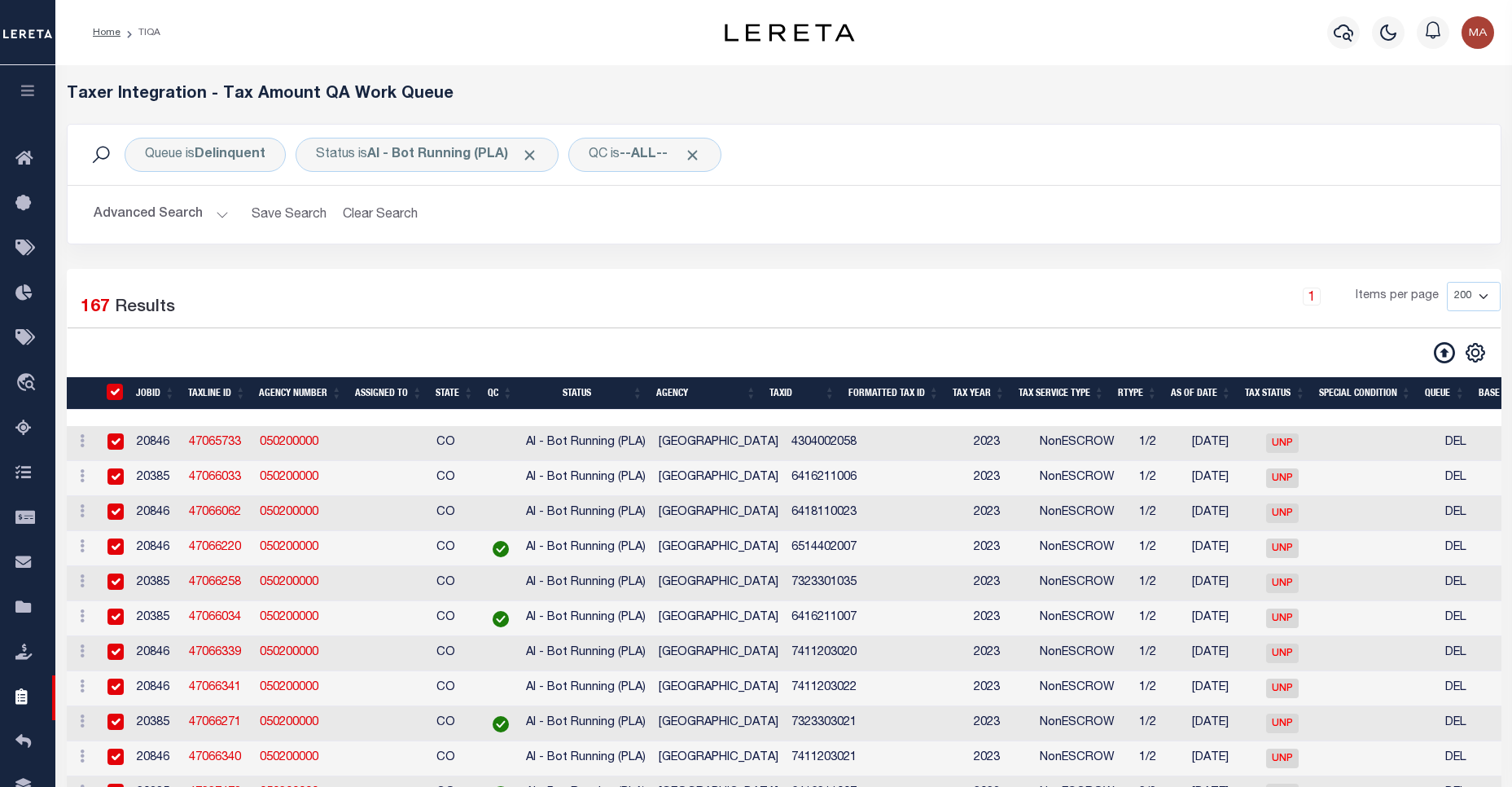
checkbox input "true"
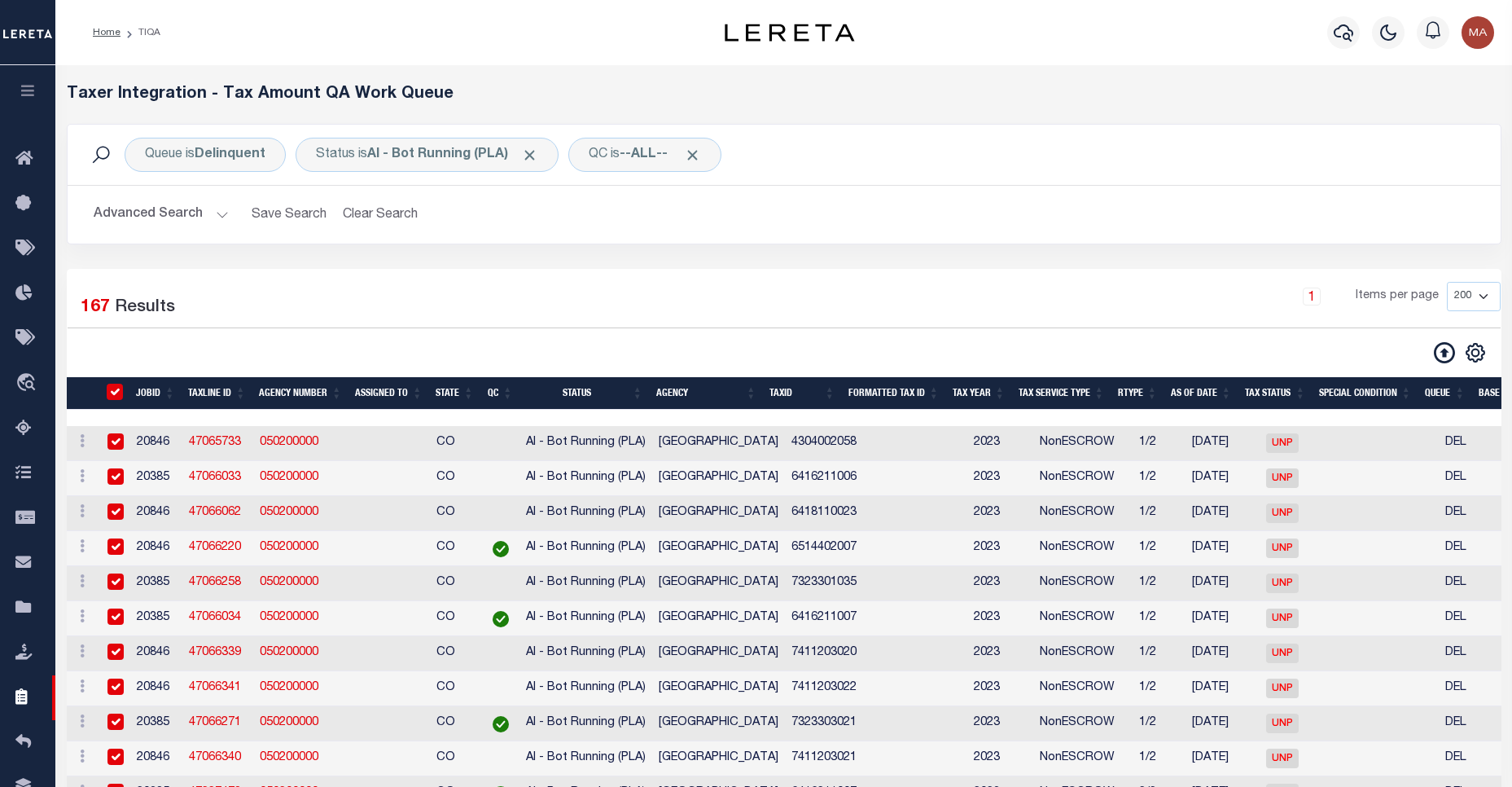
checkbox input "true"
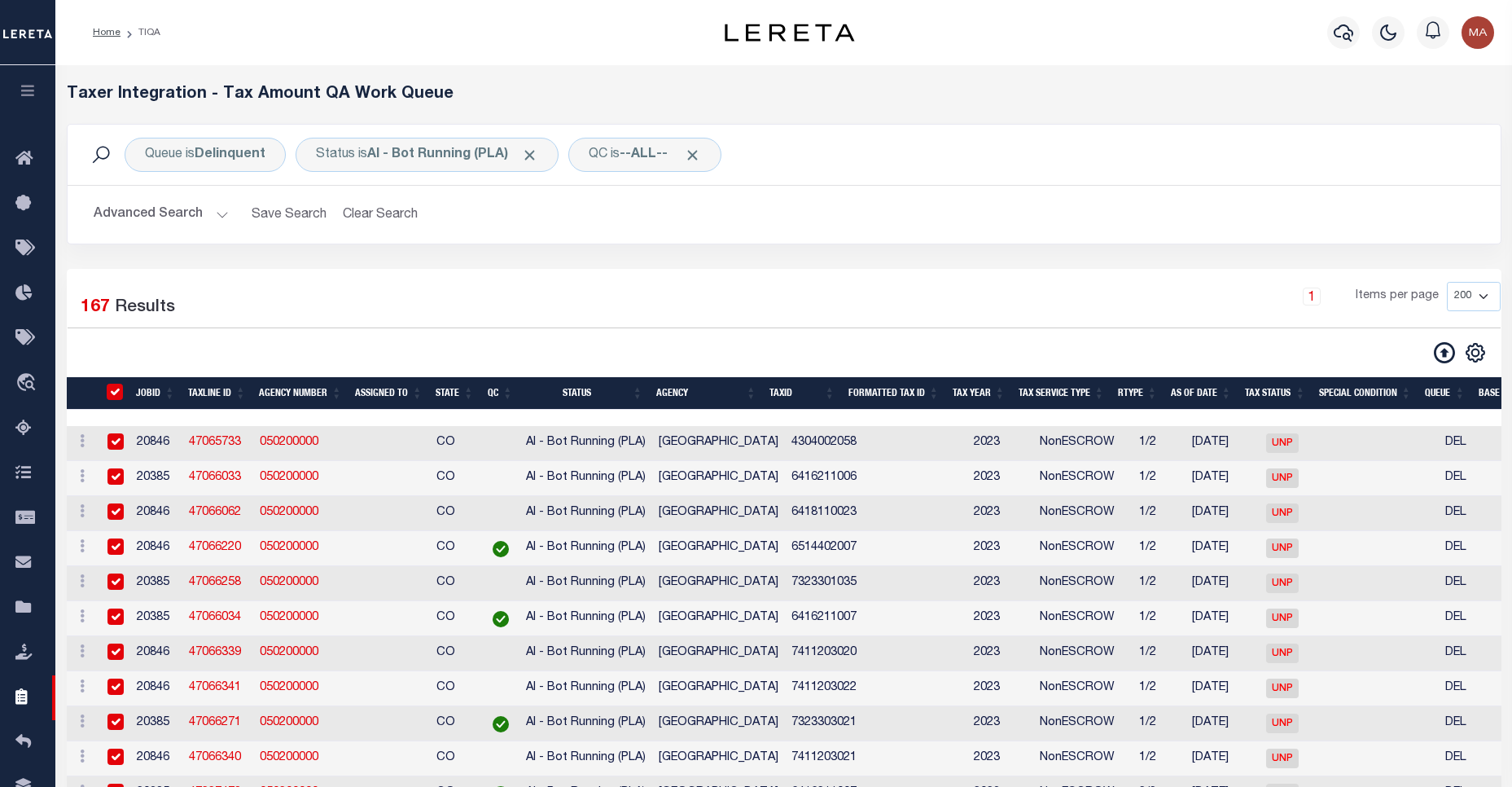
checkbox input "true"
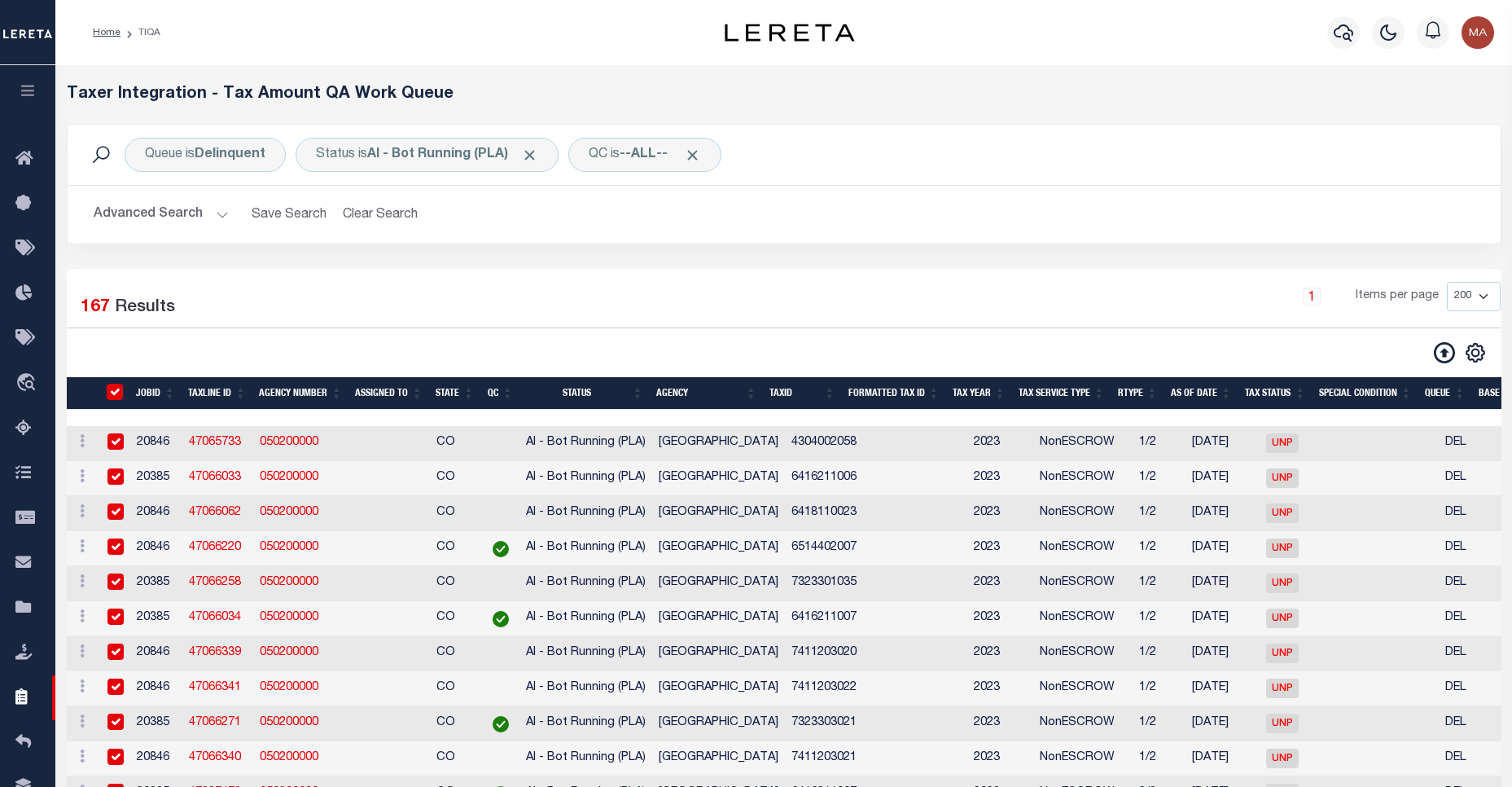
checkbox input "true"
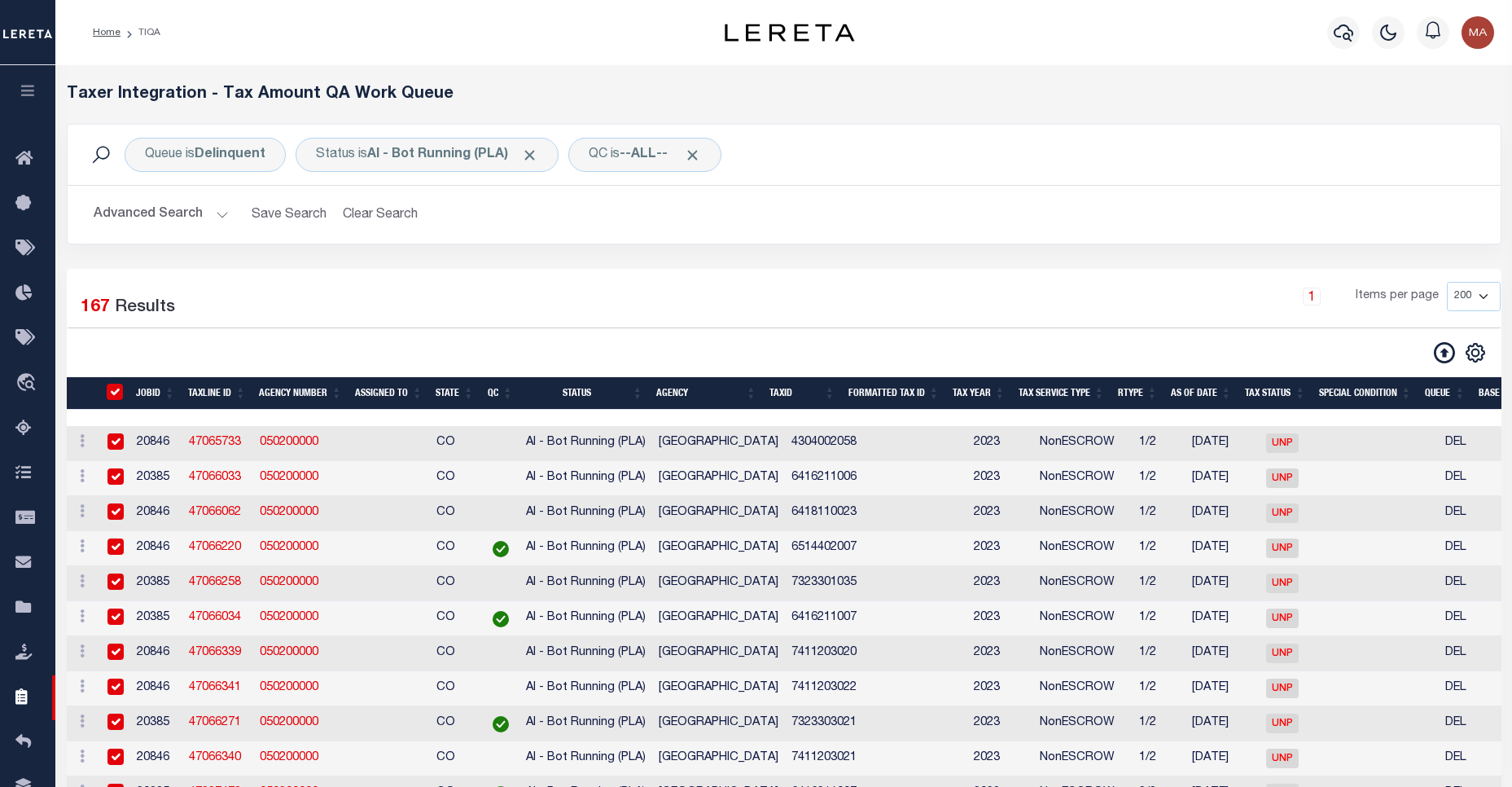
checkbox input "true"
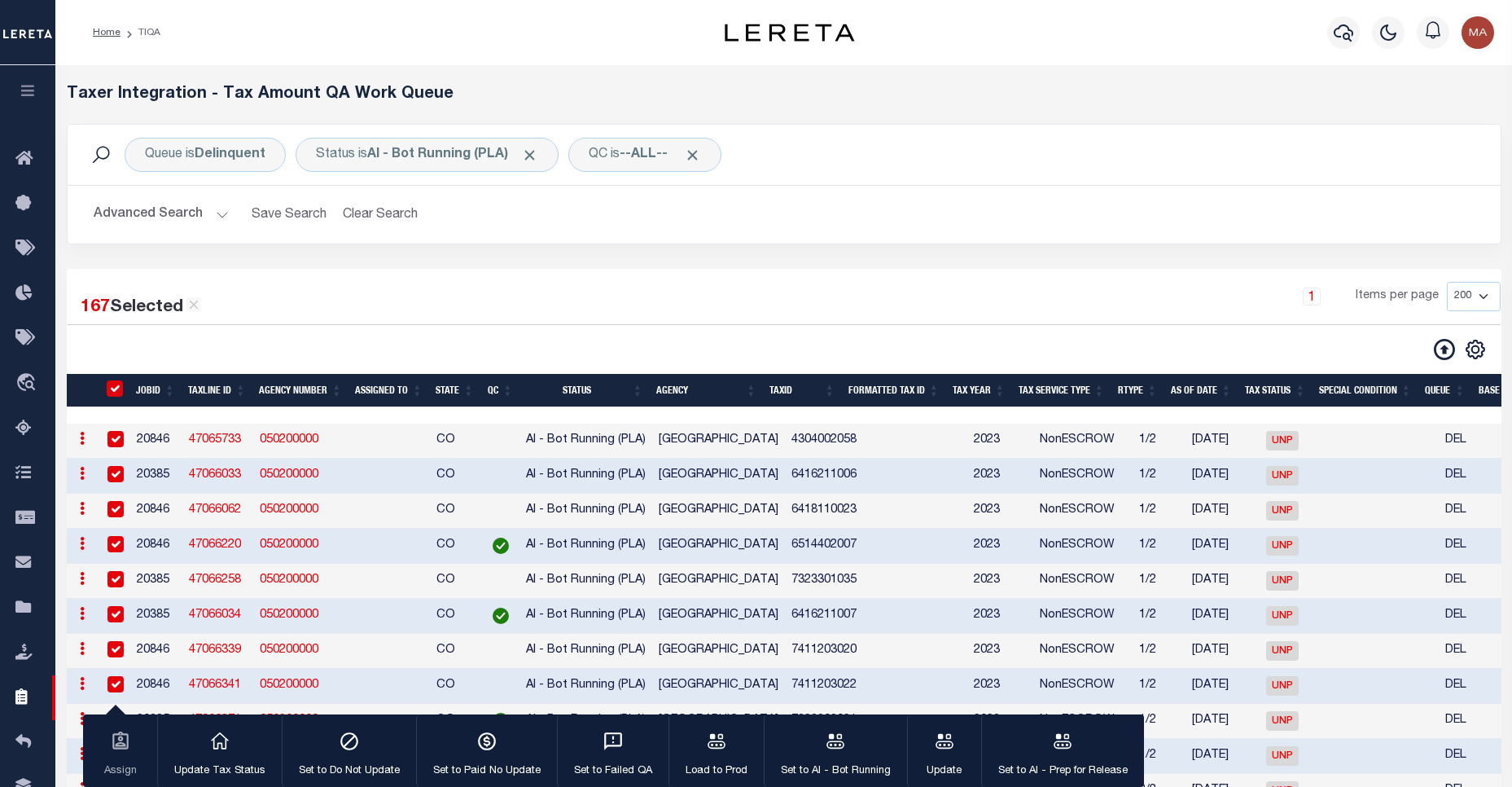
scroll to position [117, 0]
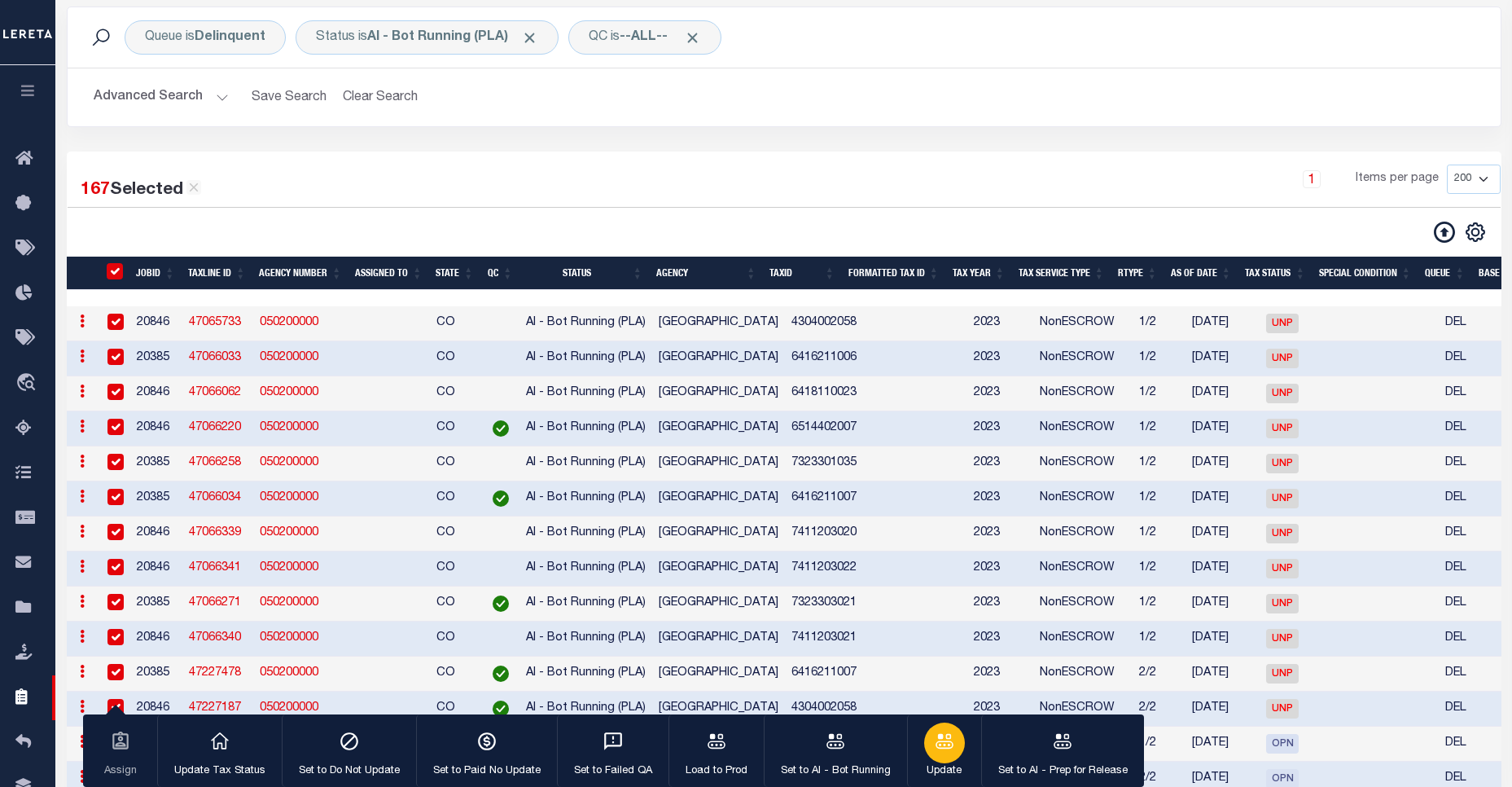
click at [933, 754] on div "button" at bounding box center [944, 743] width 40 height 40
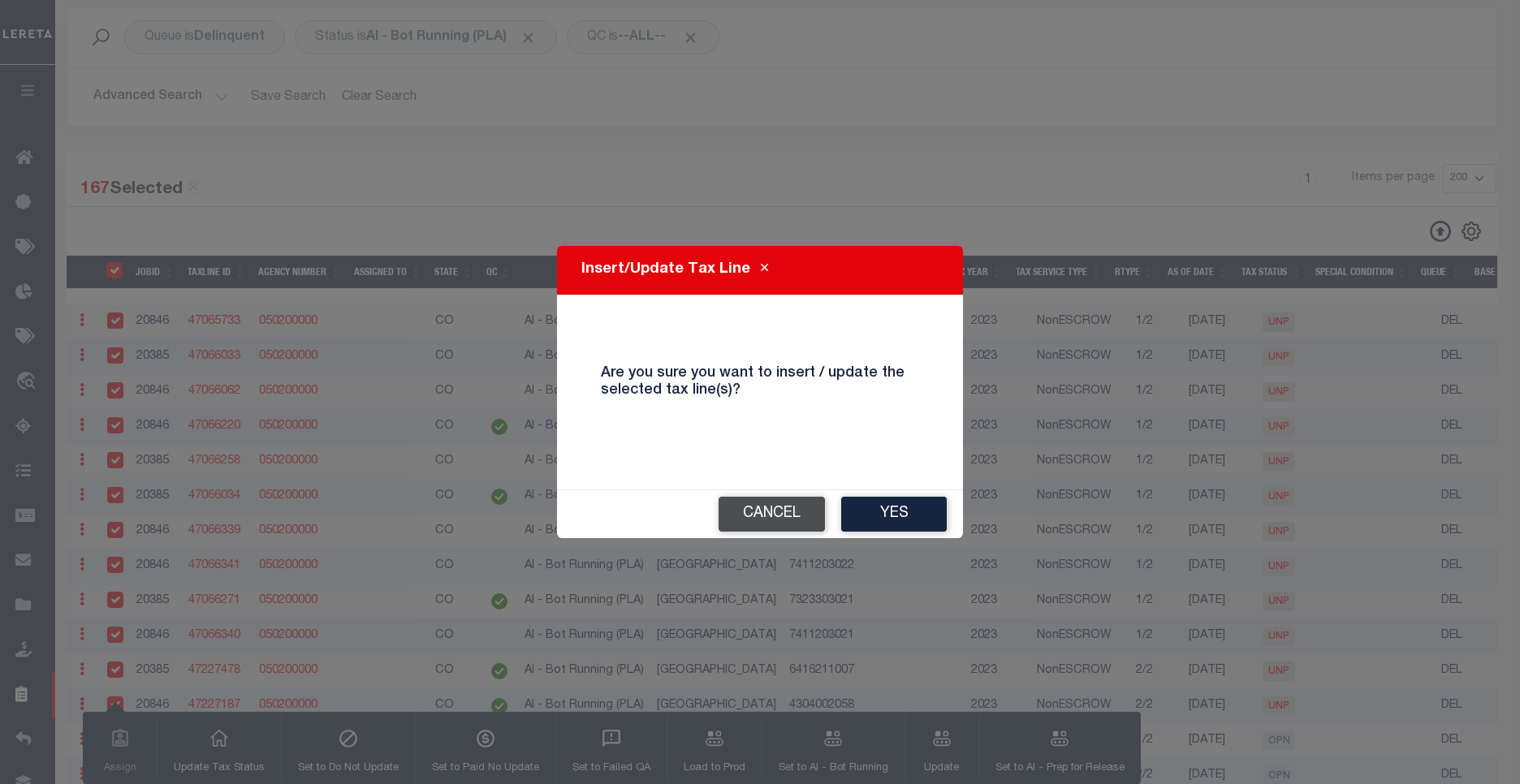
click at [753, 526] on button "Cancel" at bounding box center [772, 514] width 107 height 35
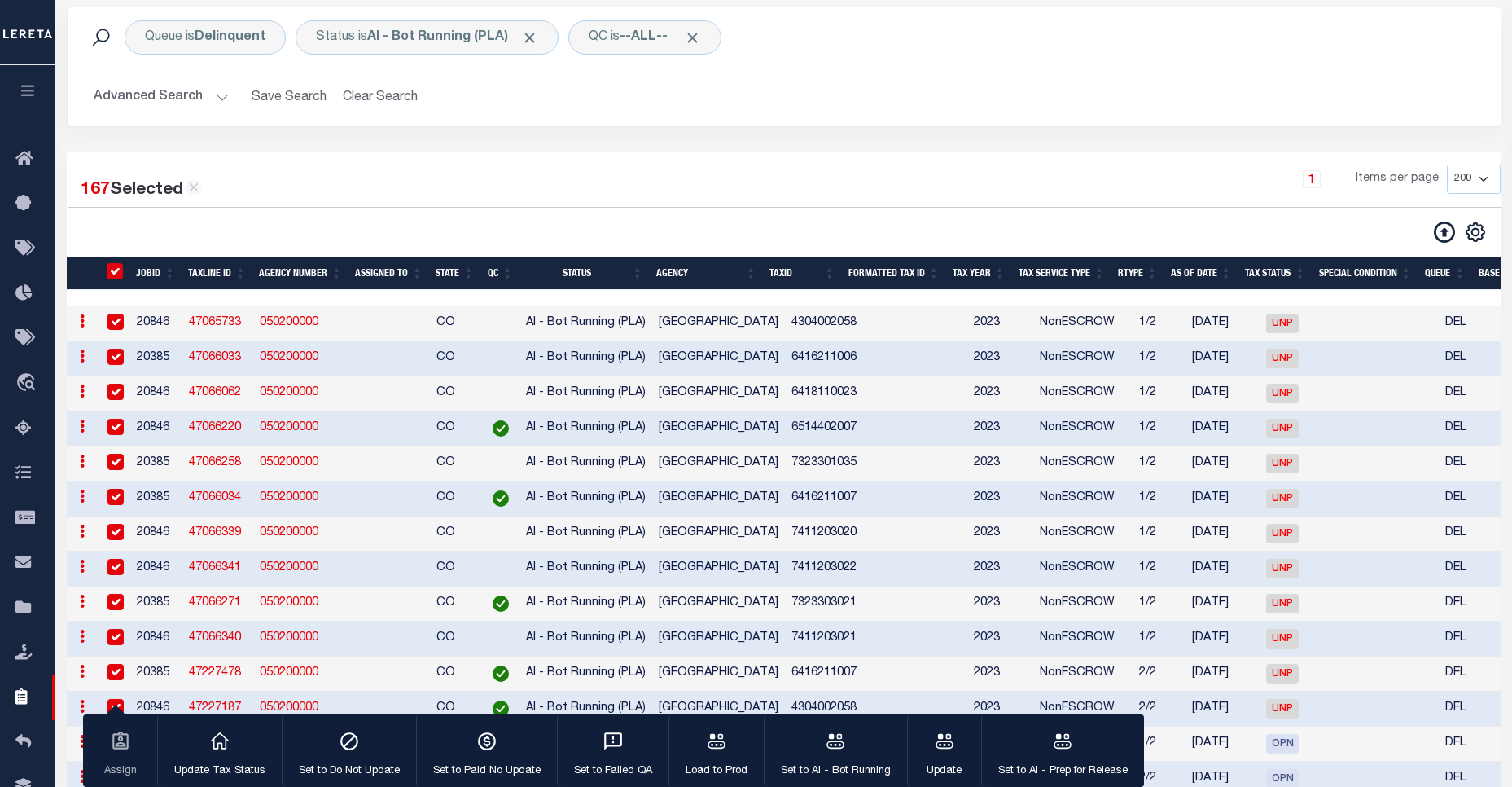
click at [206, 89] on button "Advanced Search" at bounding box center [161, 98] width 135 height 32
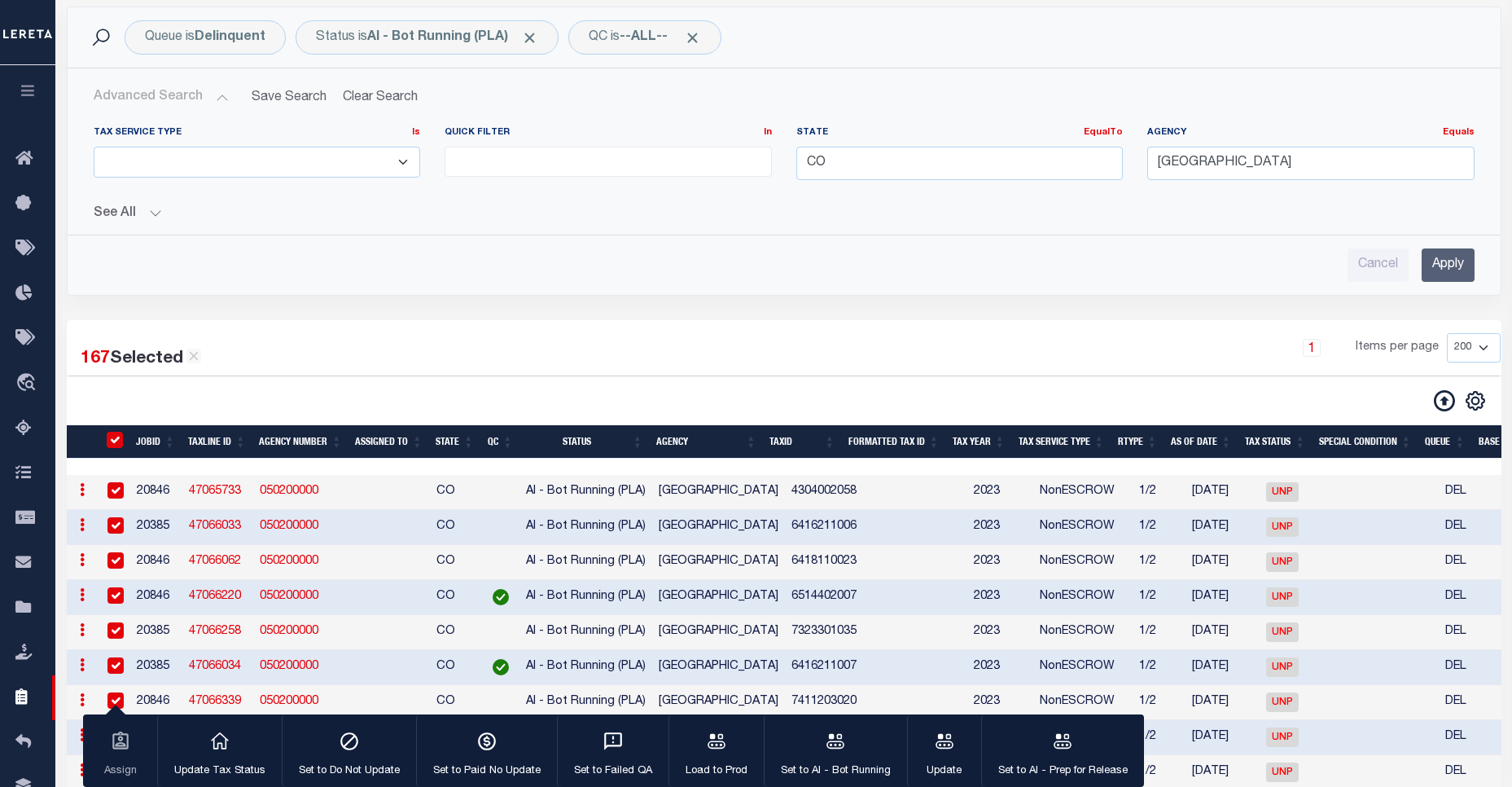
click at [206, 89] on button "Advanced Search" at bounding box center [161, 98] width 135 height 32
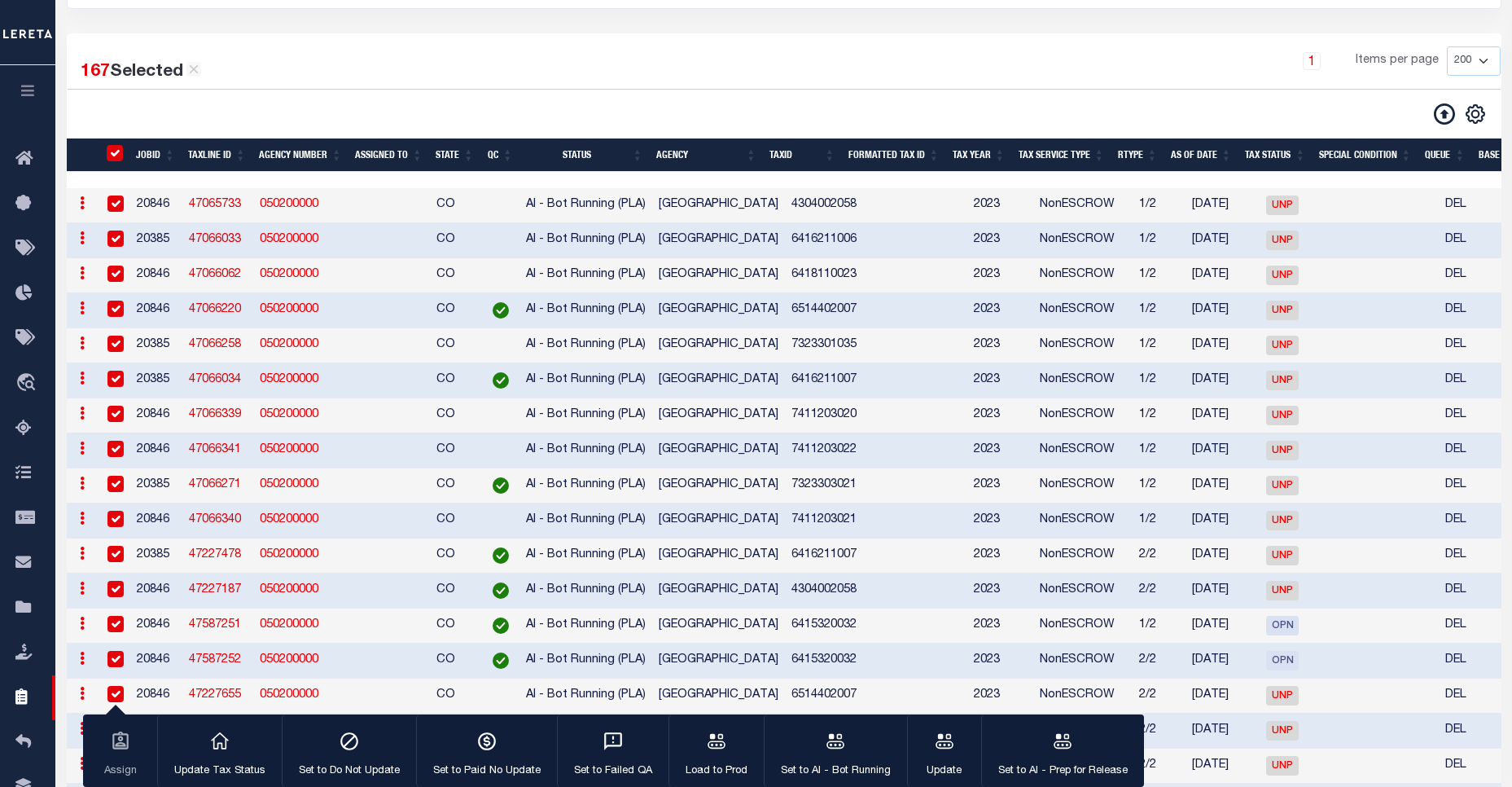
scroll to position [0, 0]
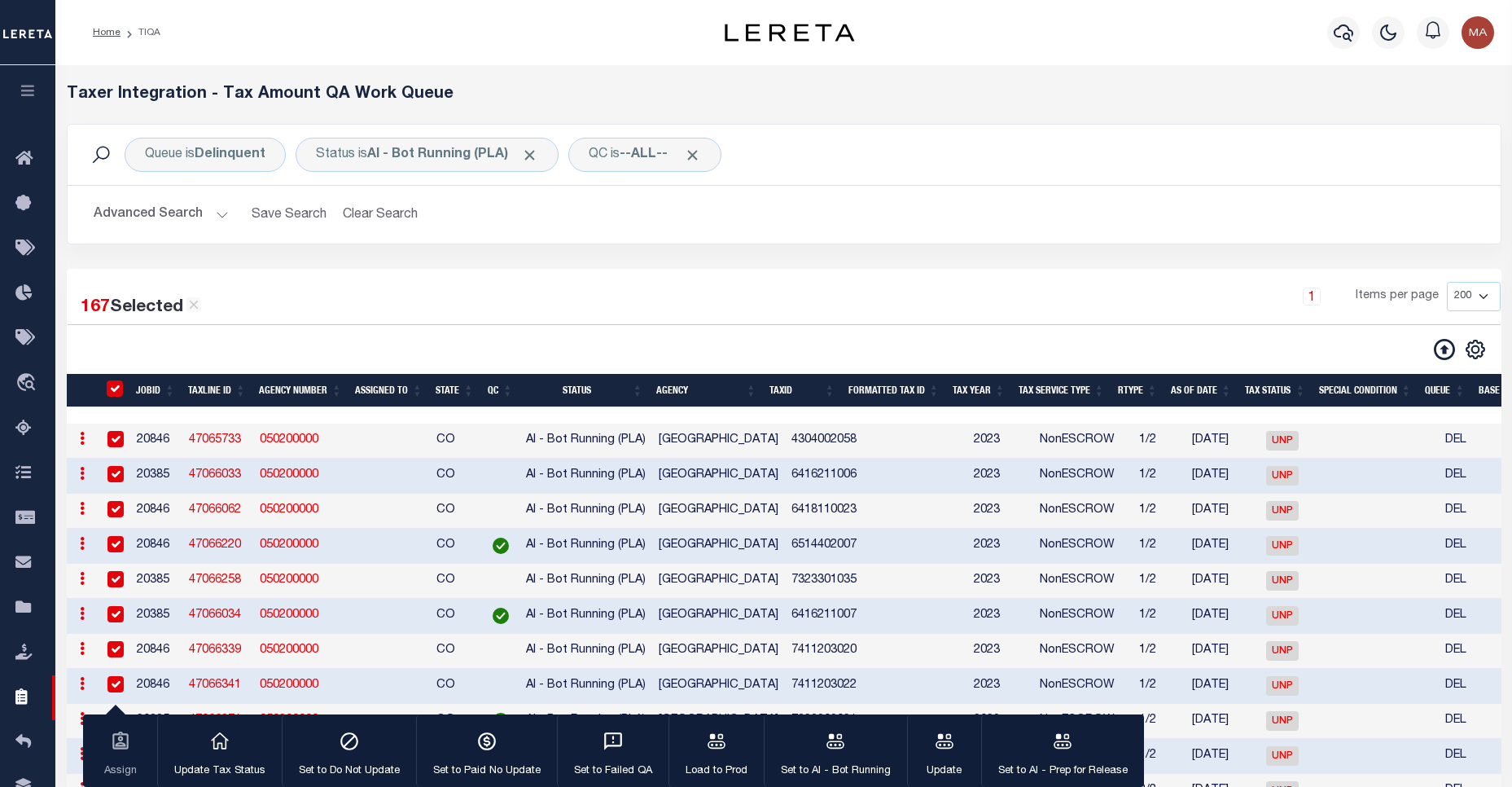
click at [824, 301] on div "1 Items per page 10 25 50 100 200 500 1000 2000" at bounding box center [966, 302] width 1069 height 42
